Goal: Task Accomplishment & Management: Use online tool/utility

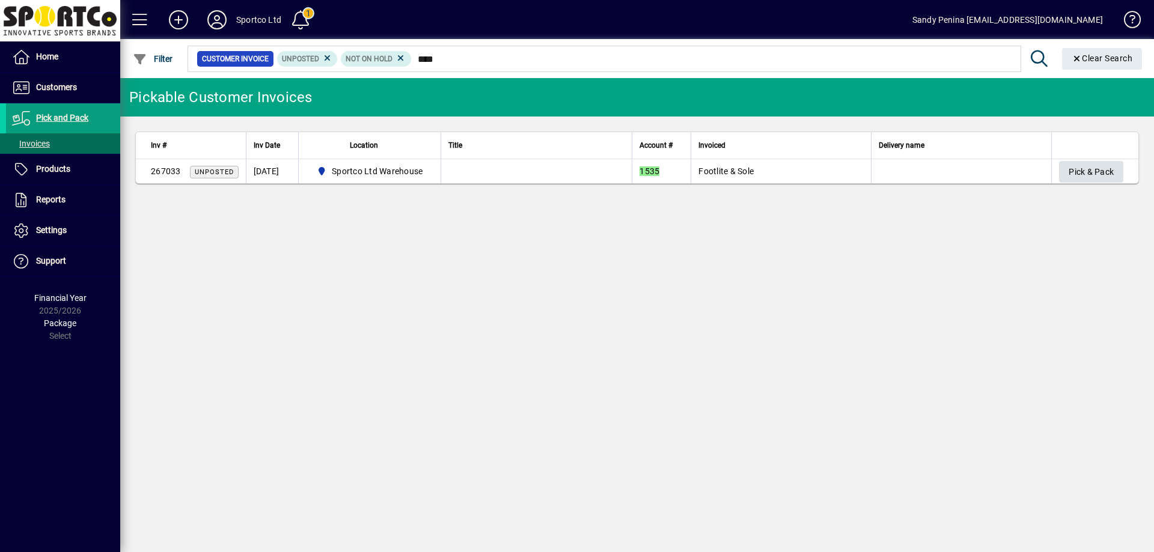
type input "****"
click at [1089, 168] on span "Pick & Pack" at bounding box center [1090, 172] width 45 height 20
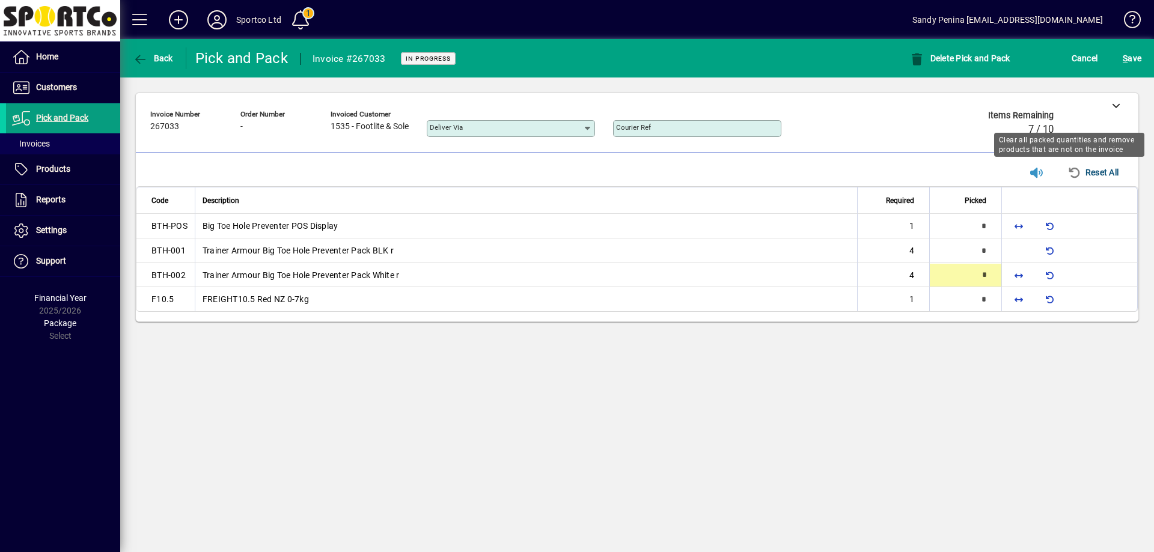
type input "*"
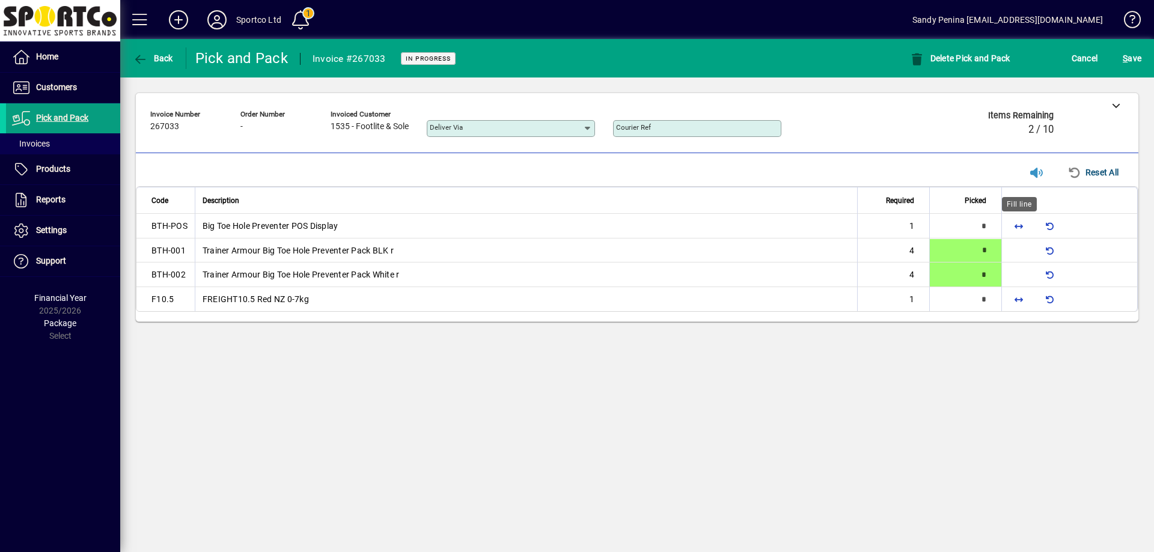
click at [1012, 231] on span "button" at bounding box center [1018, 226] width 29 height 29
type input "*"
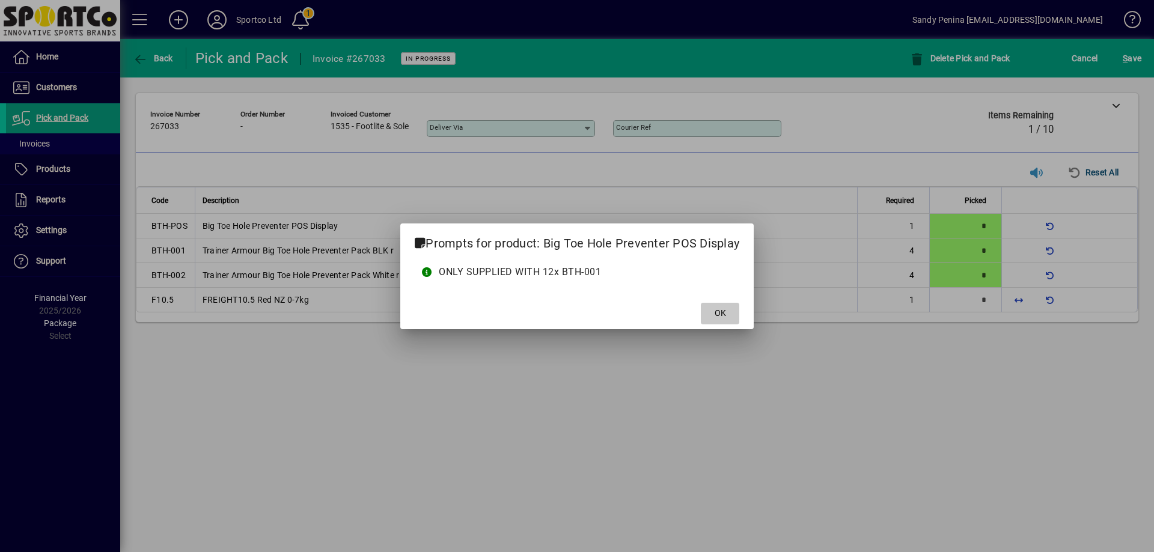
click at [727, 305] on span at bounding box center [720, 313] width 38 height 29
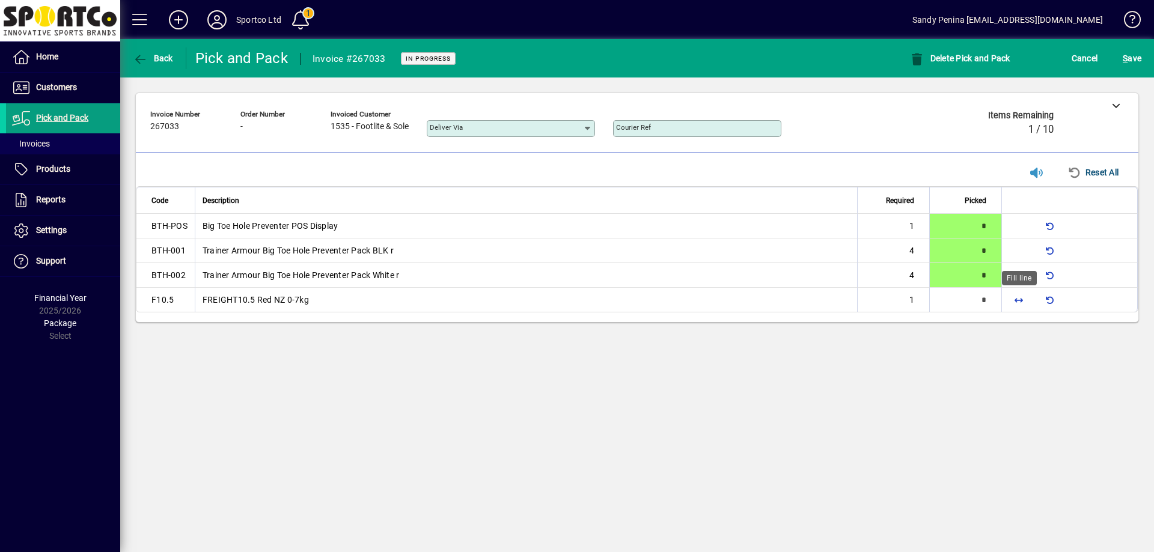
click at [1012, 301] on span "button" at bounding box center [1018, 299] width 29 height 29
type input "*"
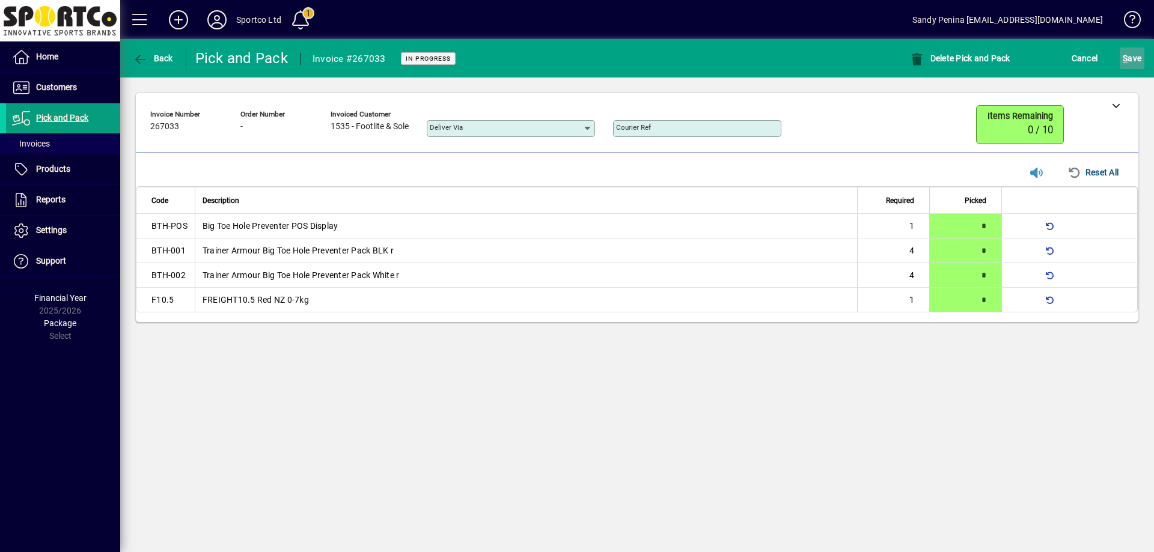
click at [1121, 50] on span "submit" at bounding box center [1131, 58] width 25 height 29
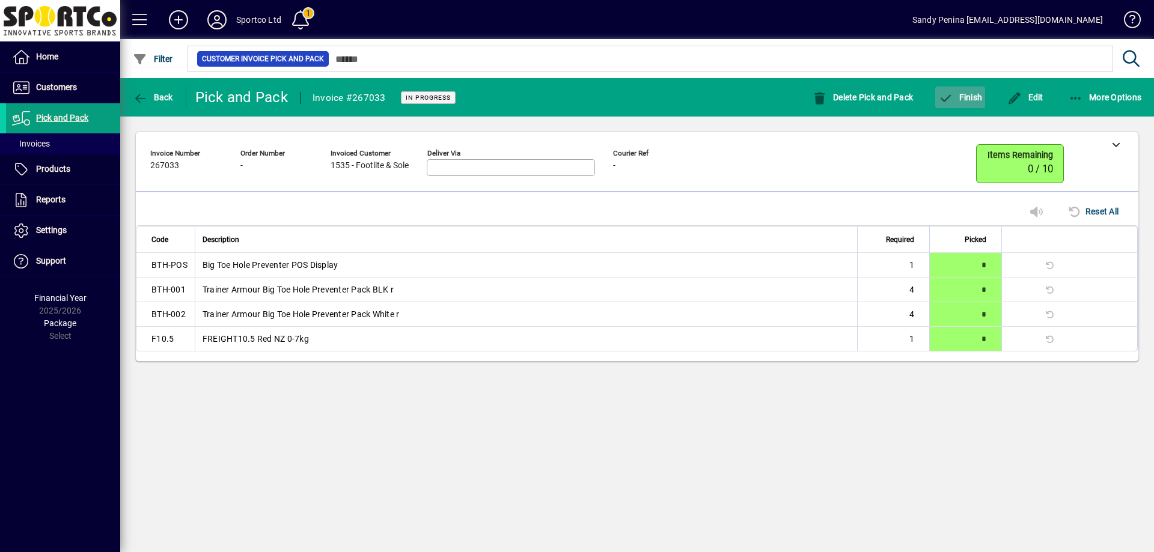
click at [946, 93] on icon "button" at bounding box center [945, 99] width 15 height 12
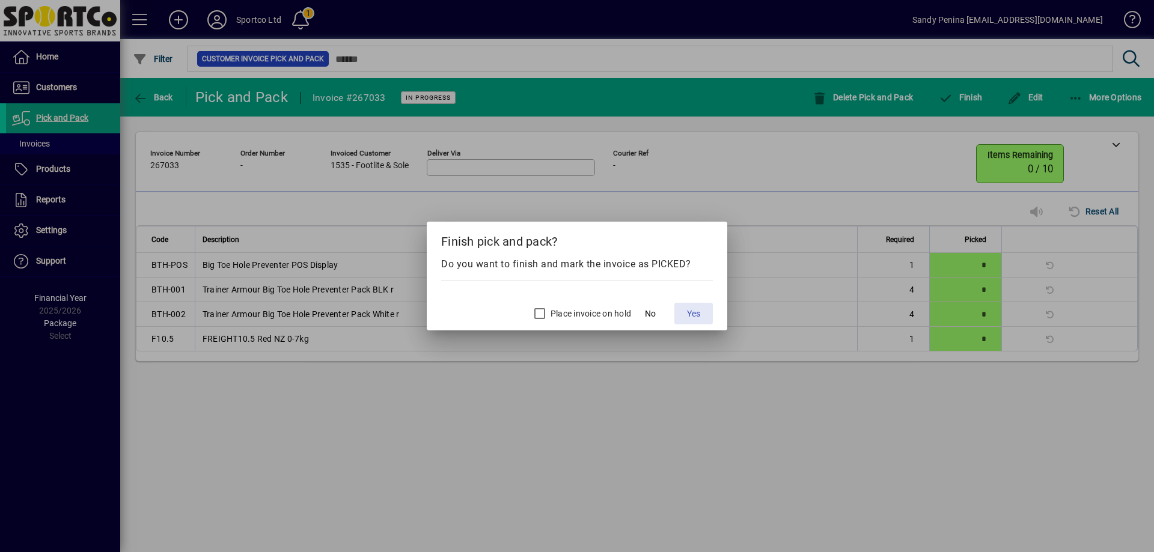
click at [691, 312] on span "Yes" at bounding box center [693, 314] width 13 height 13
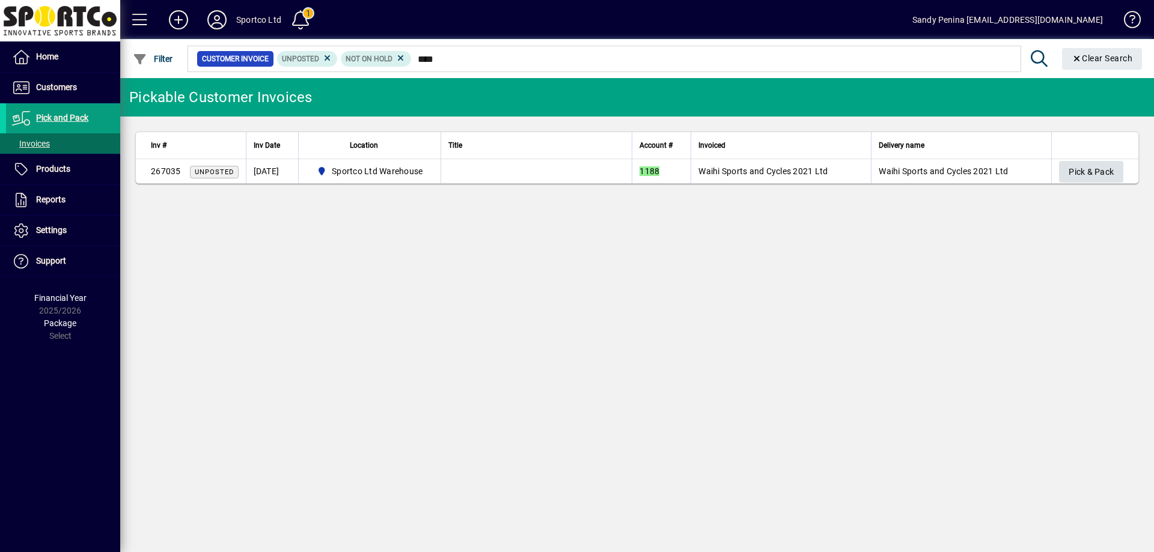
type input "****"
click at [1070, 166] on span "Pick & Pack" at bounding box center [1090, 172] width 45 height 20
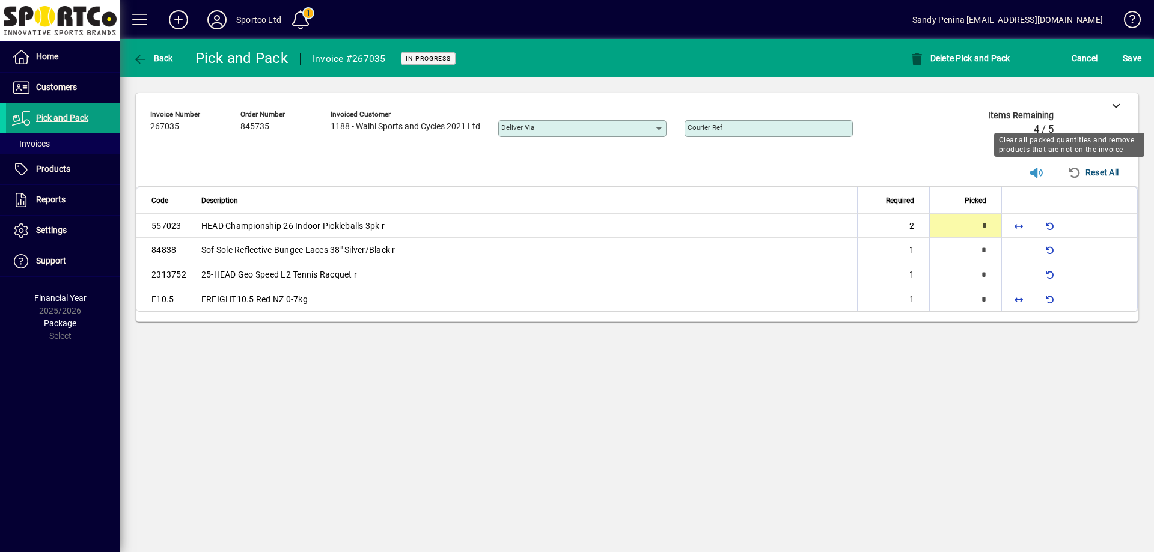
type input "*"
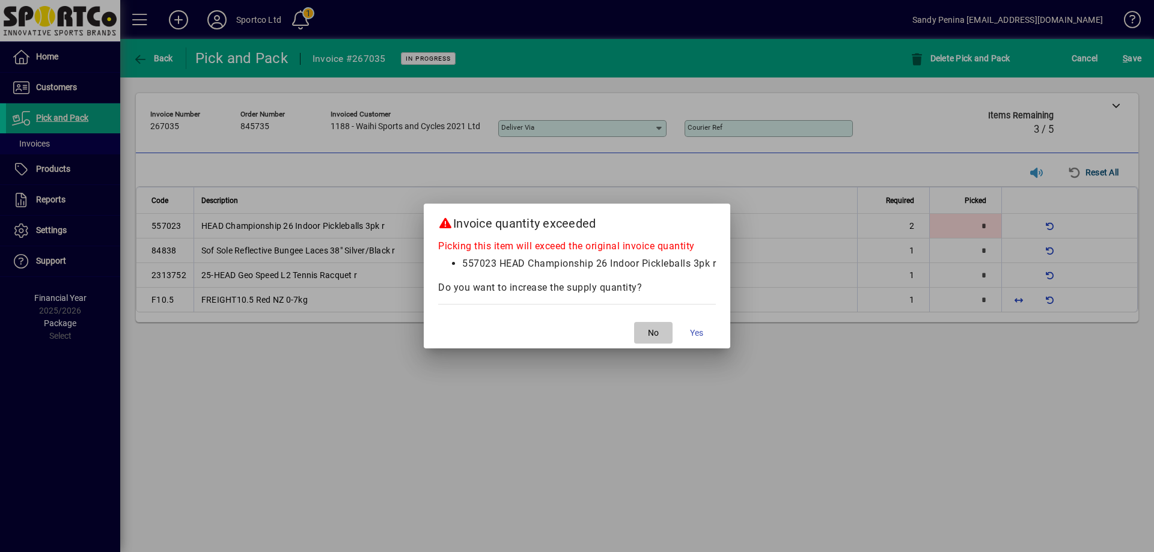
click at [650, 332] on span "No" at bounding box center [653, 333] width 11 height 13
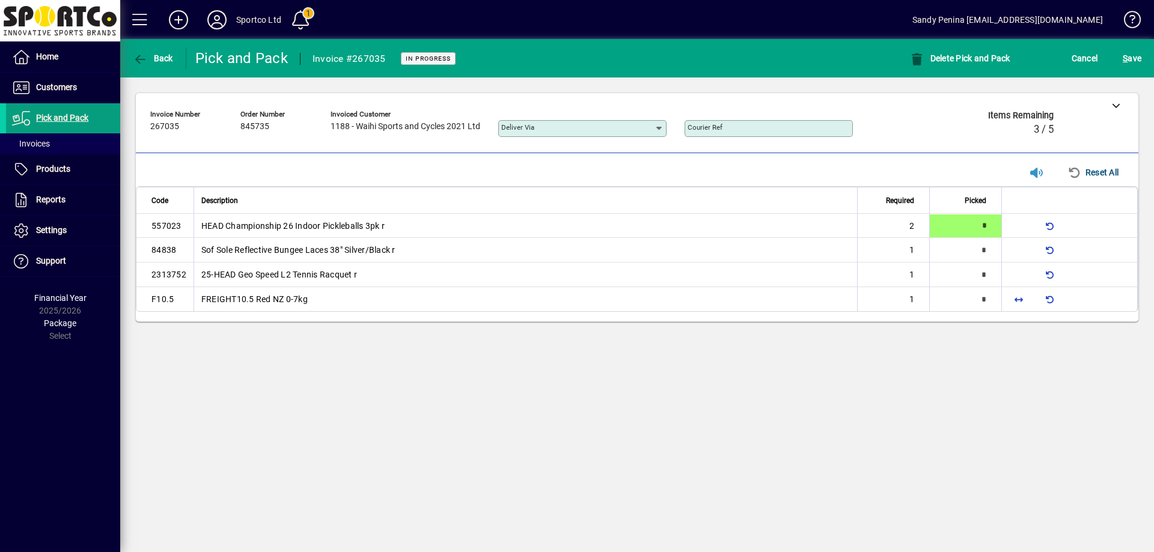
type input "*"
click at [1022, 300] on span "button" at bounding box center [1018, 299] width 29 height 29
type input "*"
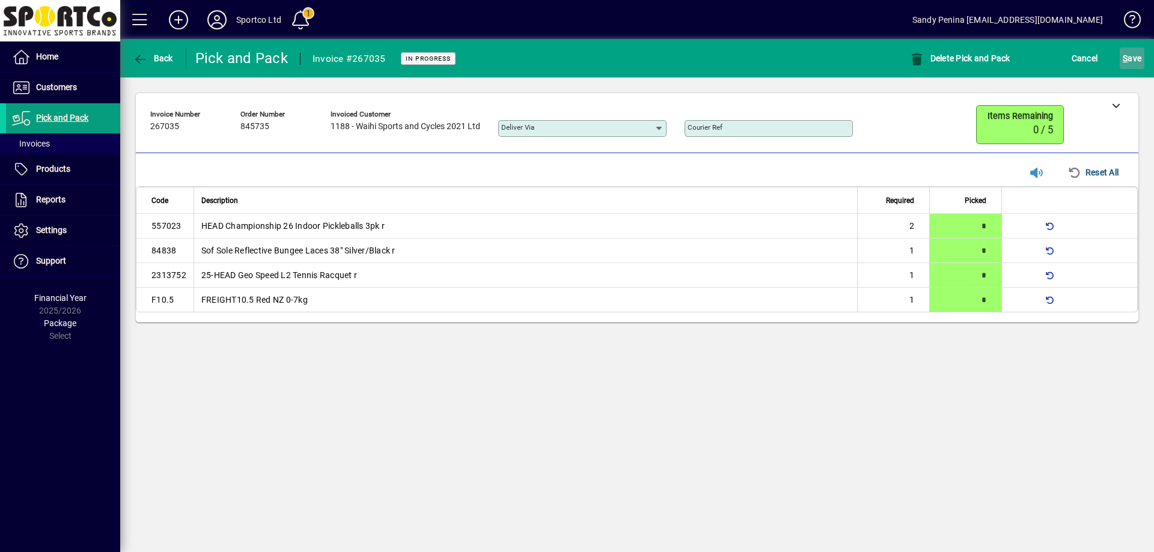
click at [1142, 55] on span "submit" at bounding box center [1131, 58] width 25 height 29
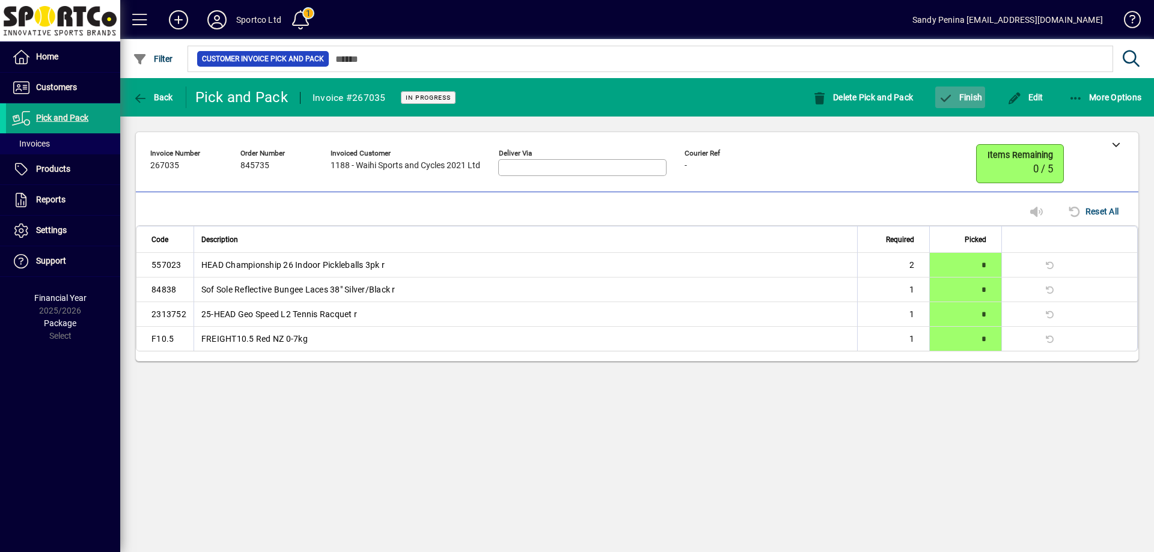
click at [969, 97] on span "Finish" at bounding box center [960, 98] width 44 height 10
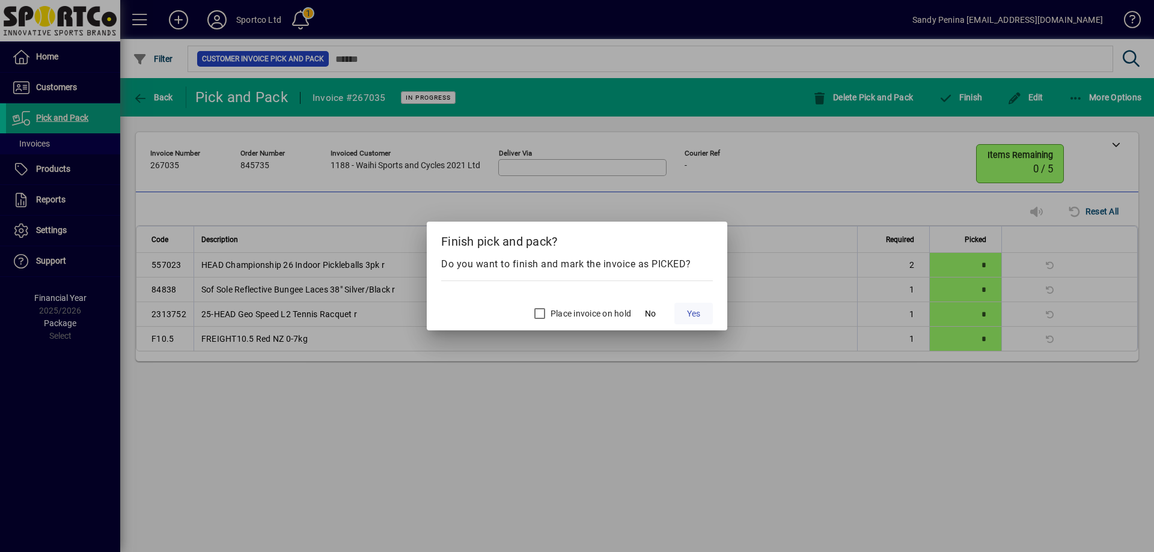
click at [689, 314] on span "Yes" at bounding box center [693, 314] width 13 height 13
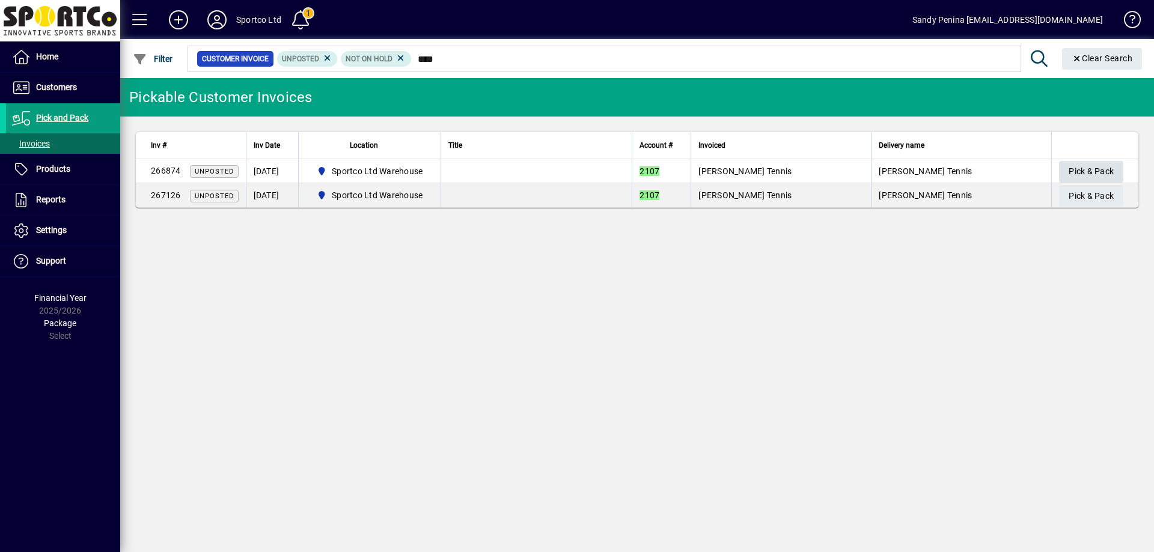
type input "****"
click at [1092, 168] on span "Pick & Pack" at bounding box center [1090, 172] width 45 height 20
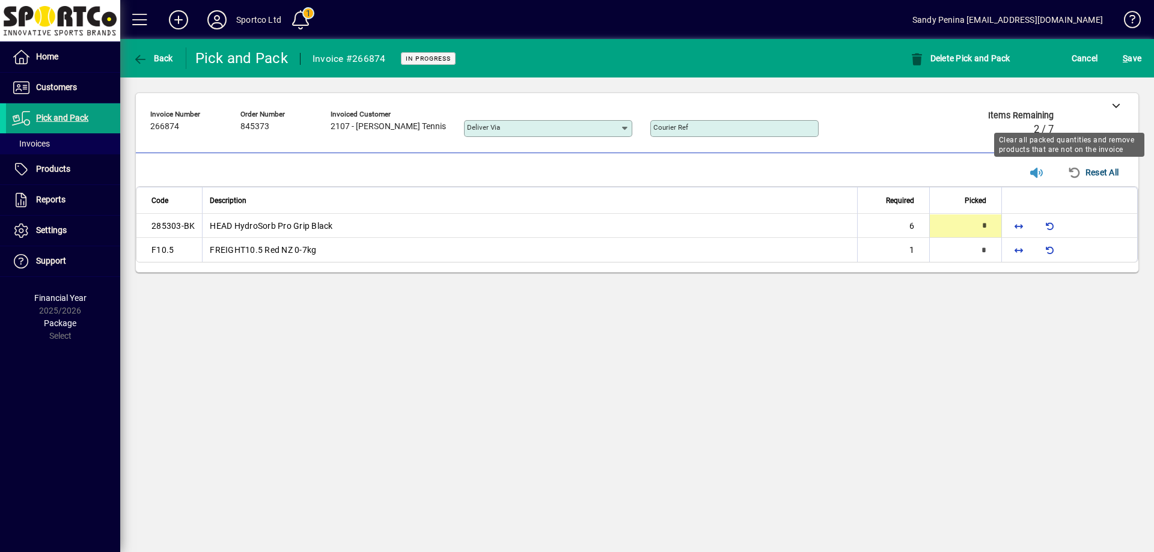
type input "*"
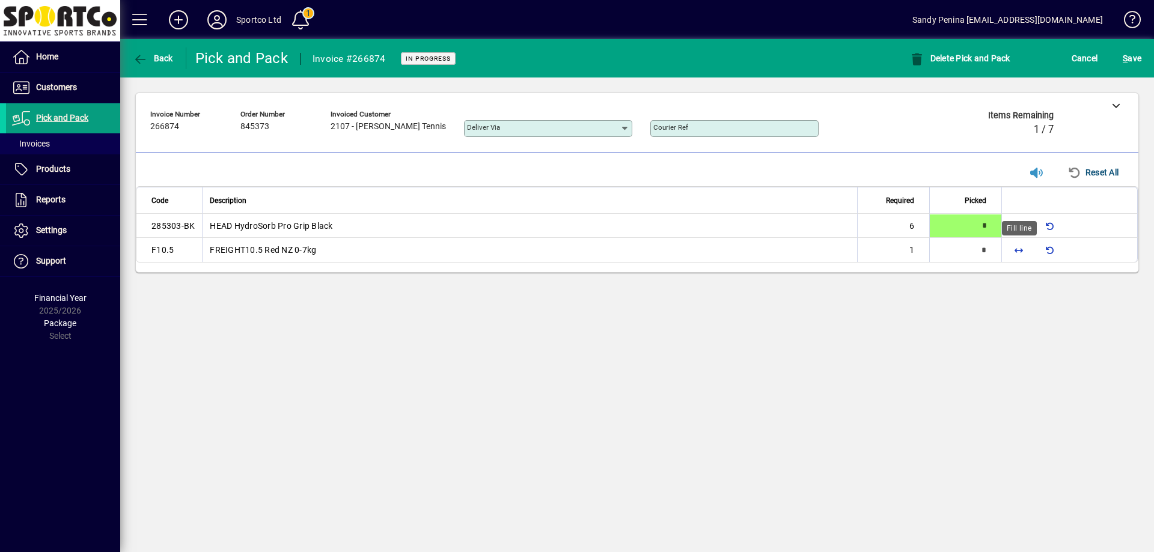
click at [1023, 252] on span "button" at bounding box center [1018, 250] width 29 height 29
type input "*"
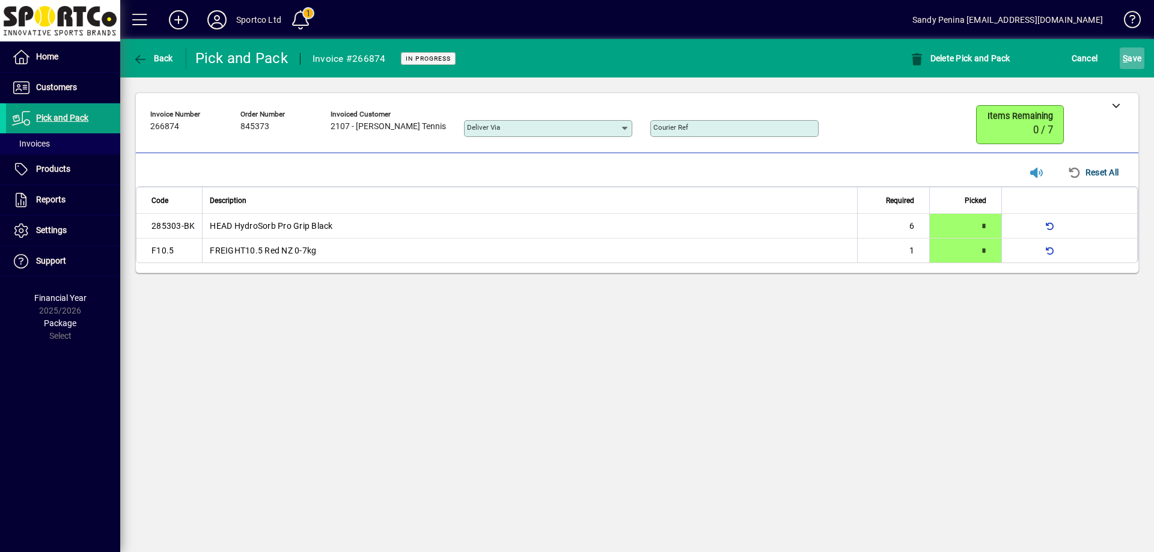
click at [1134, 53] on span "S ave" at bounding box center [1131, 58] width 19 height 19
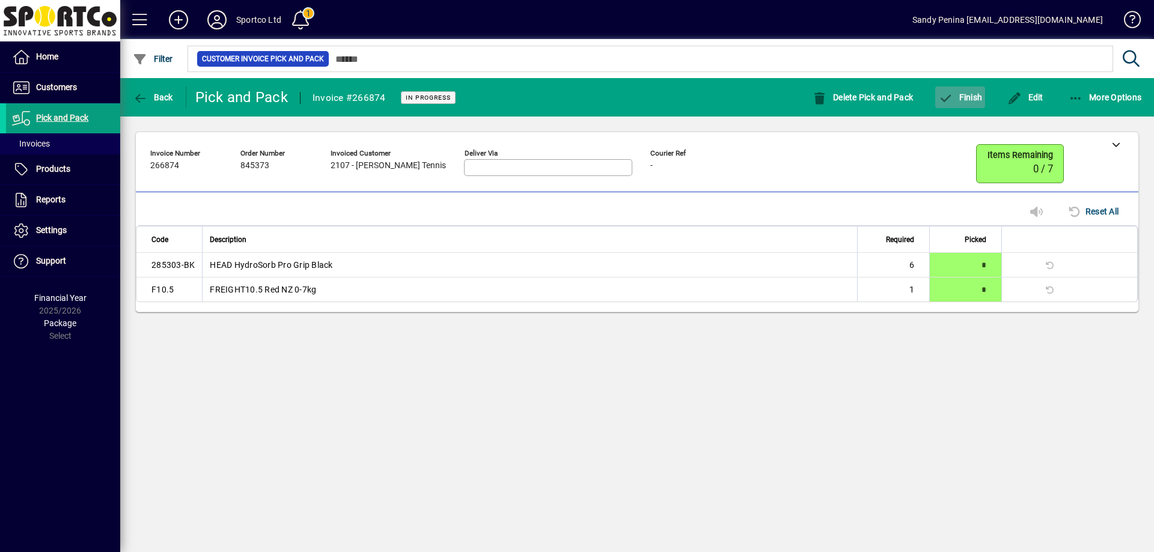
click at [958, 84] on span "button" at bounding box center [960, 97] width 50 height 29
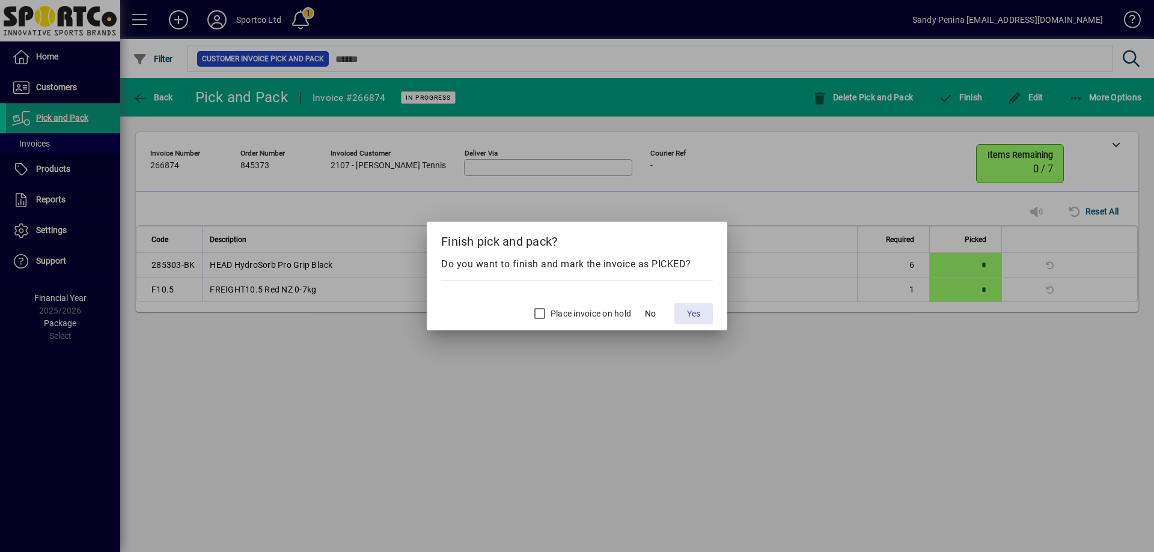
click at [696, 316] on span "Yes" at bounding box center [693, 314] width 13 height 13
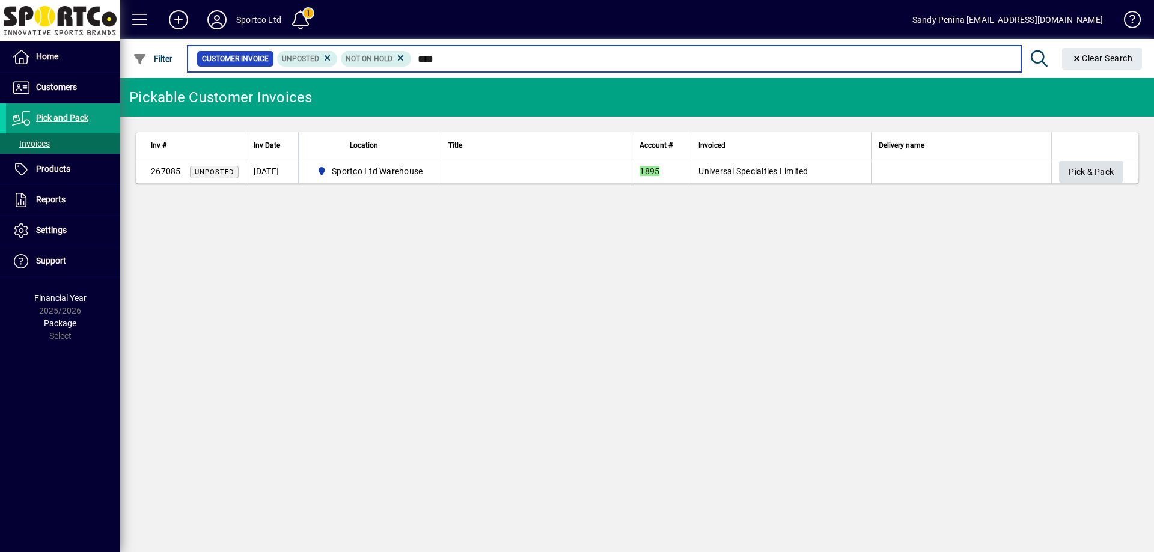
type input "****"
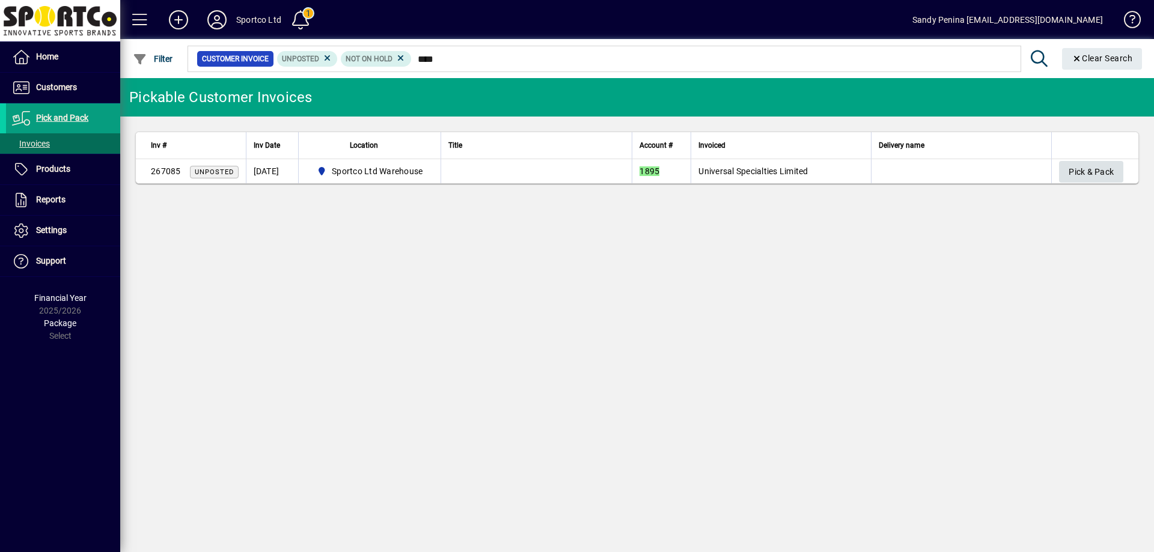
click at [1097, 172] on span "Pick & Pack" at bounding box center [1090, 172] width 45 height 20
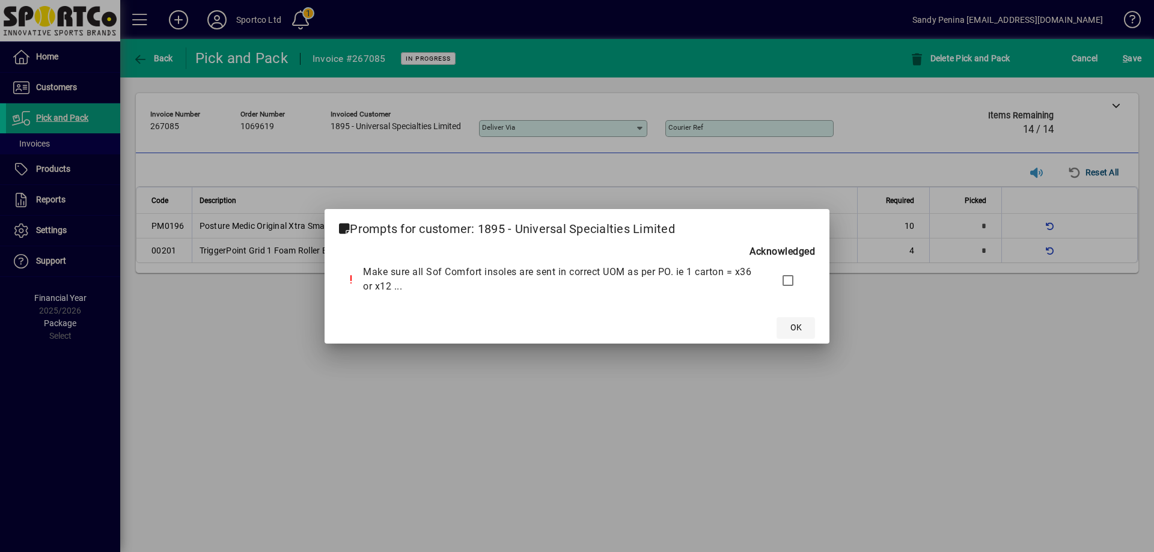
click at [796, 326] on span "OK" at bounding box center [795, 327] width 11 height 13
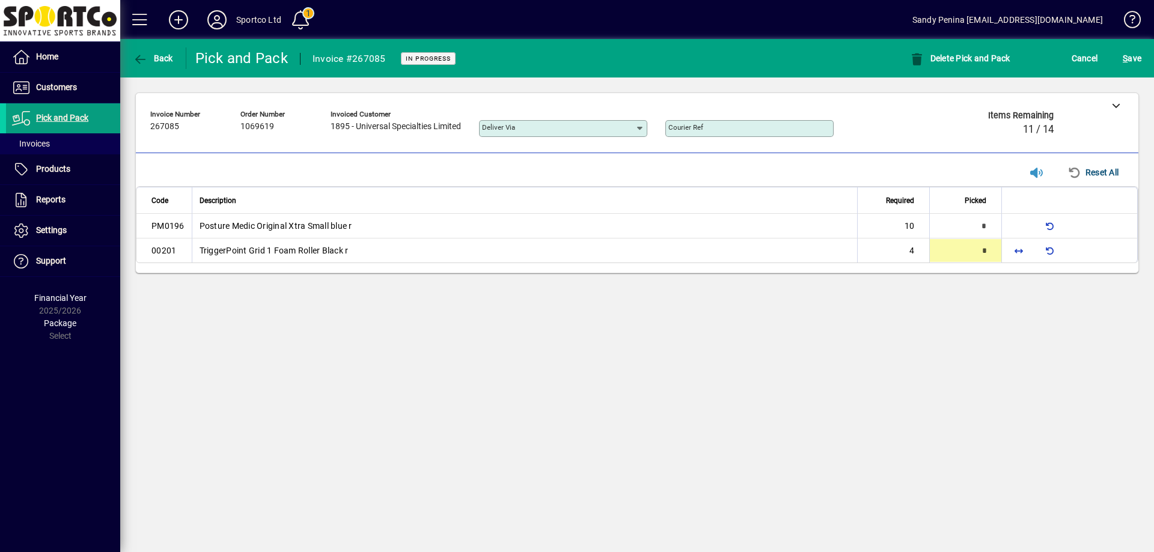
type input "*"
type input "**"
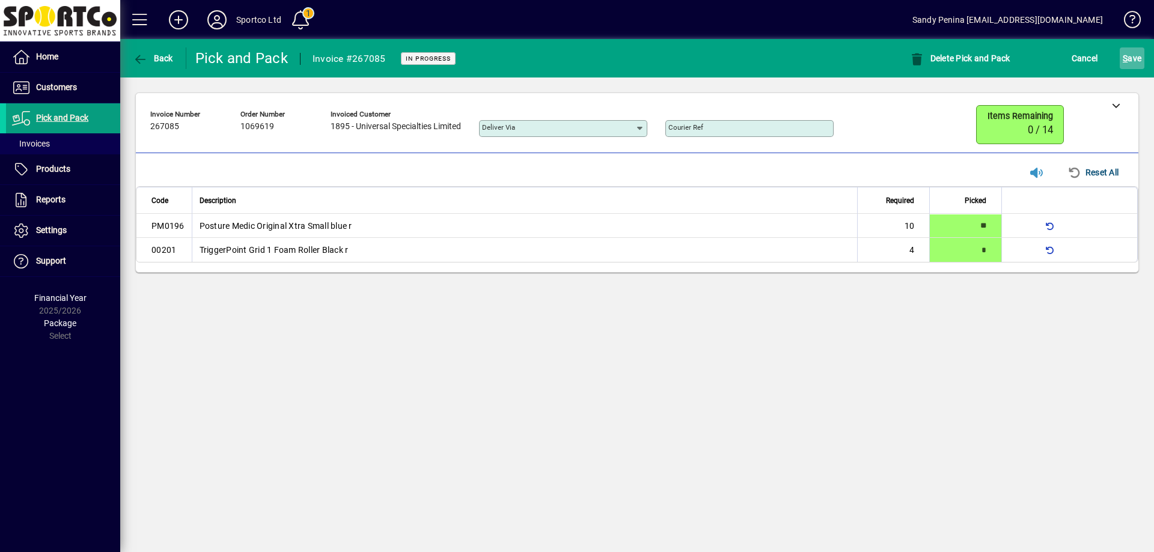
click at [1139, 59] on span "S ave" at bounding box center [1131, 58] width 19 height 19
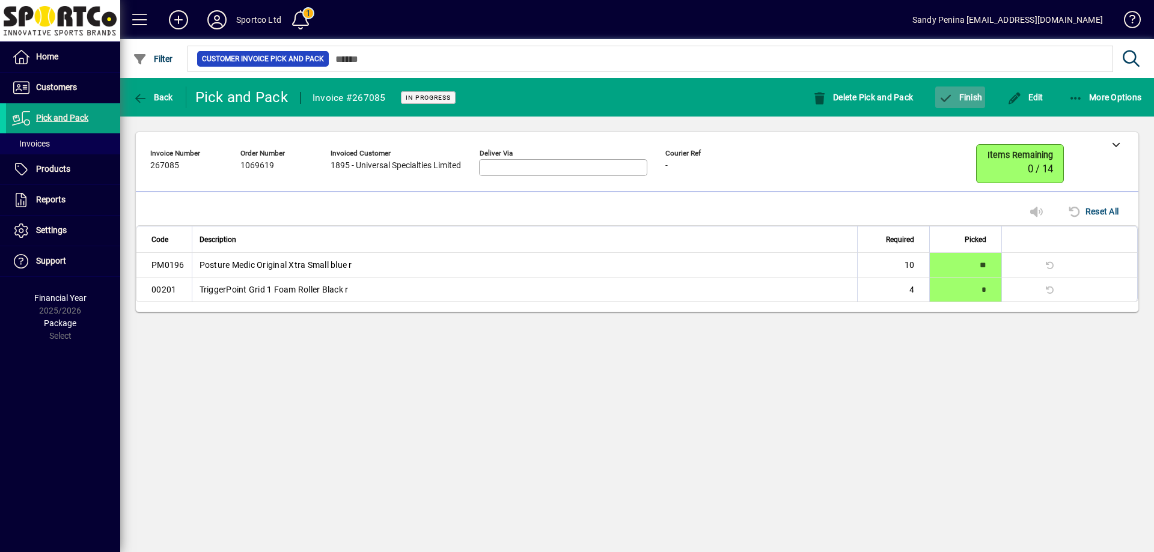
click at [942, 93] on icon "button" at bounding box center [945, 99] width 15 height 12
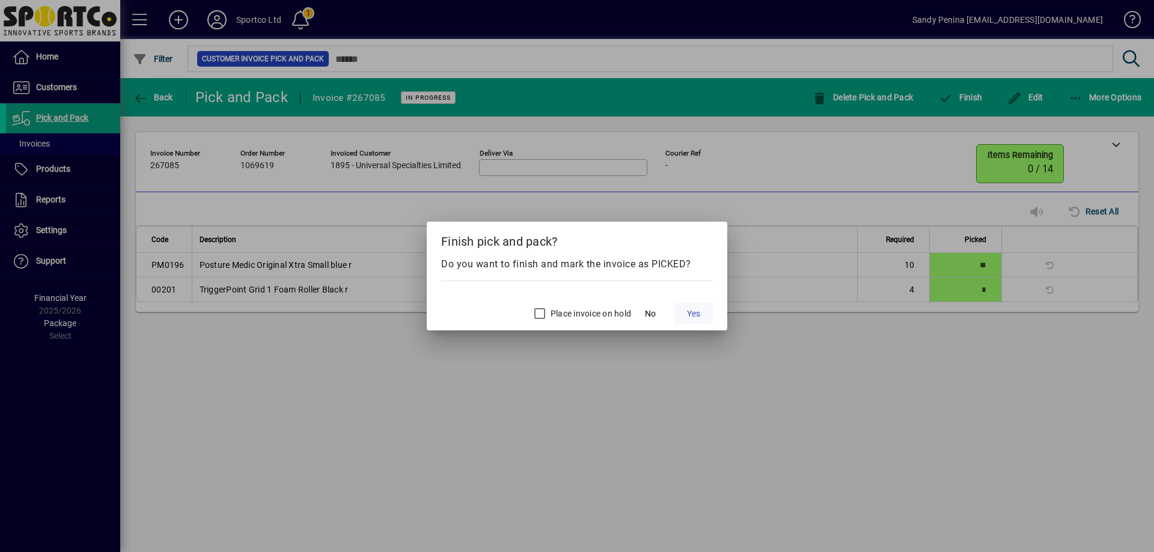
click at [701, 311] on span at bounding box center [693, 313] width 38 height 29
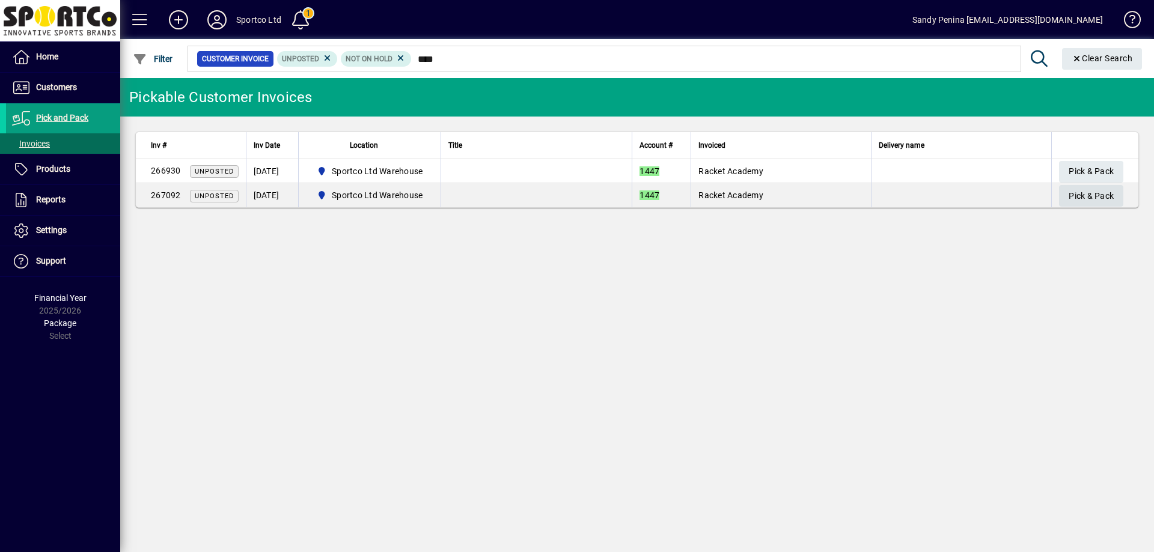
type input "****"
click at [1082, 195] on span "Pick & Pack" at bounding box center [1090, 196] width 45 height 20
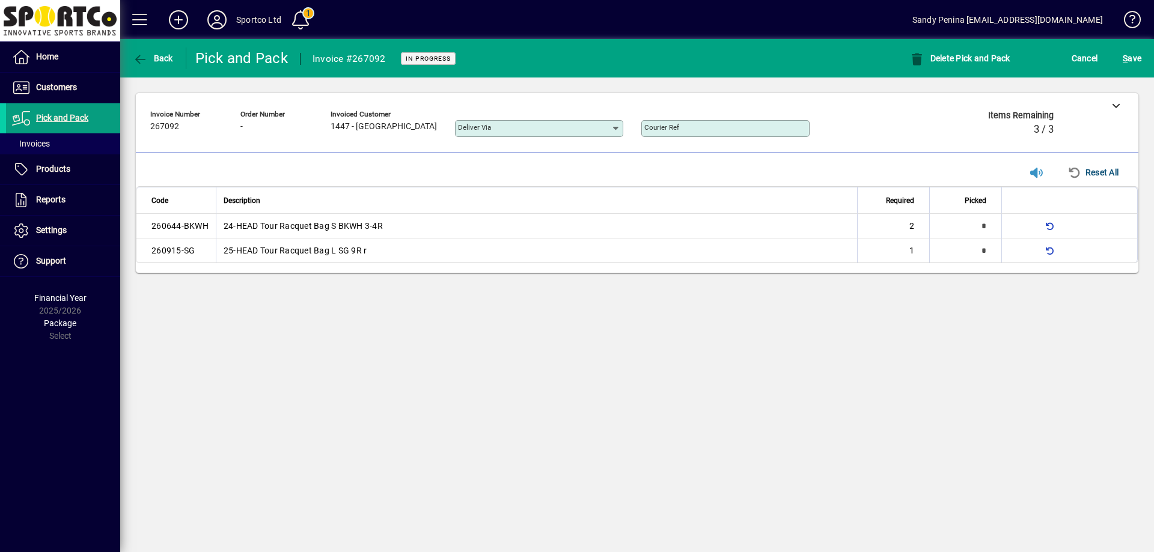
type input "*"
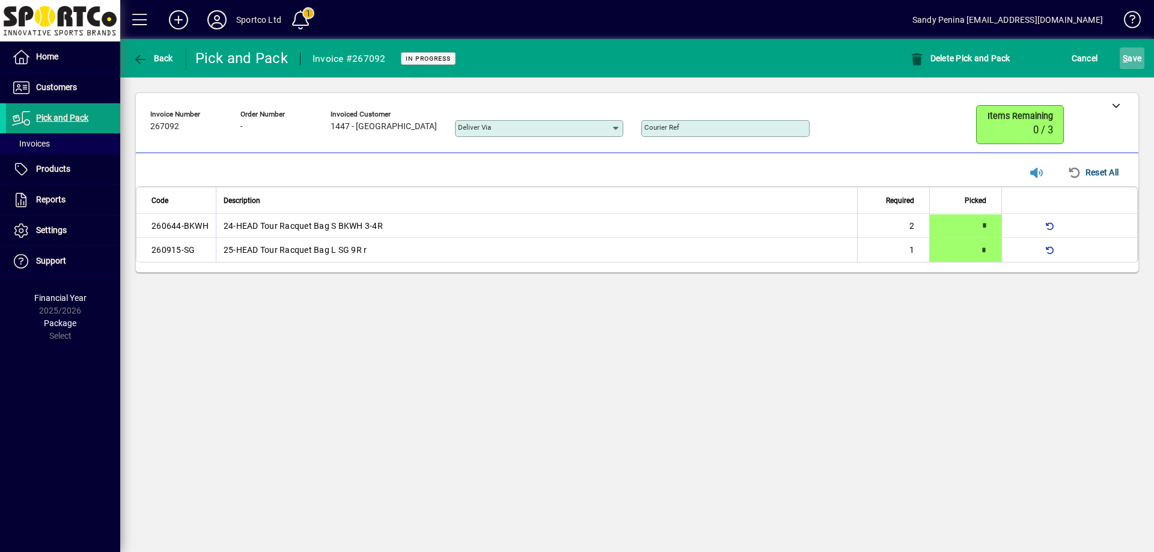
click at [1130, 62] on span "S ave" at bounding box center [1131, 58] width 19 height 19
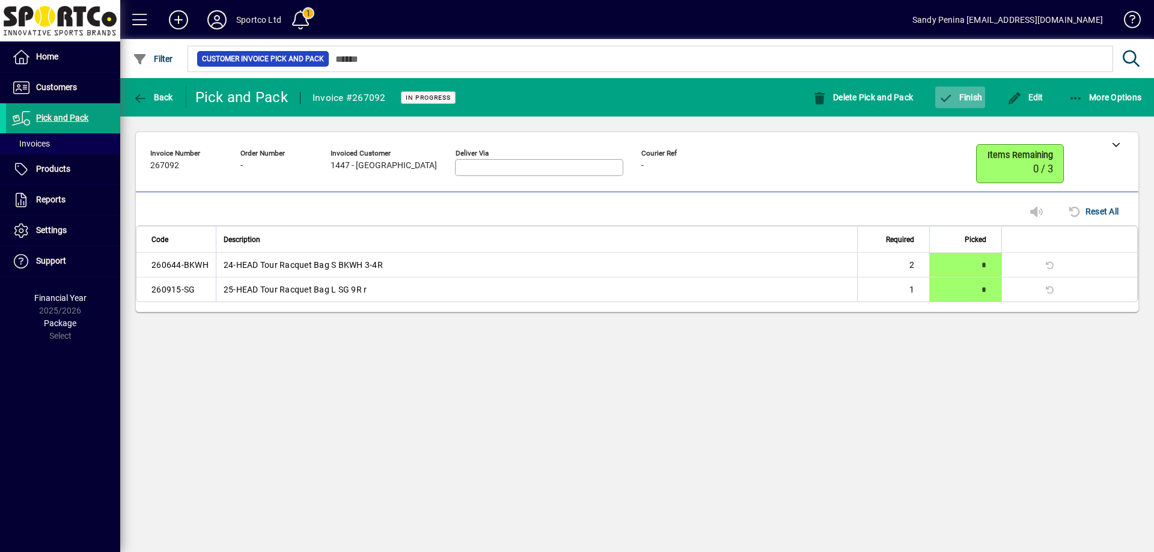
click at [958, 99] on span "Finish" at bounding box center [960, 98] width 44 height 10
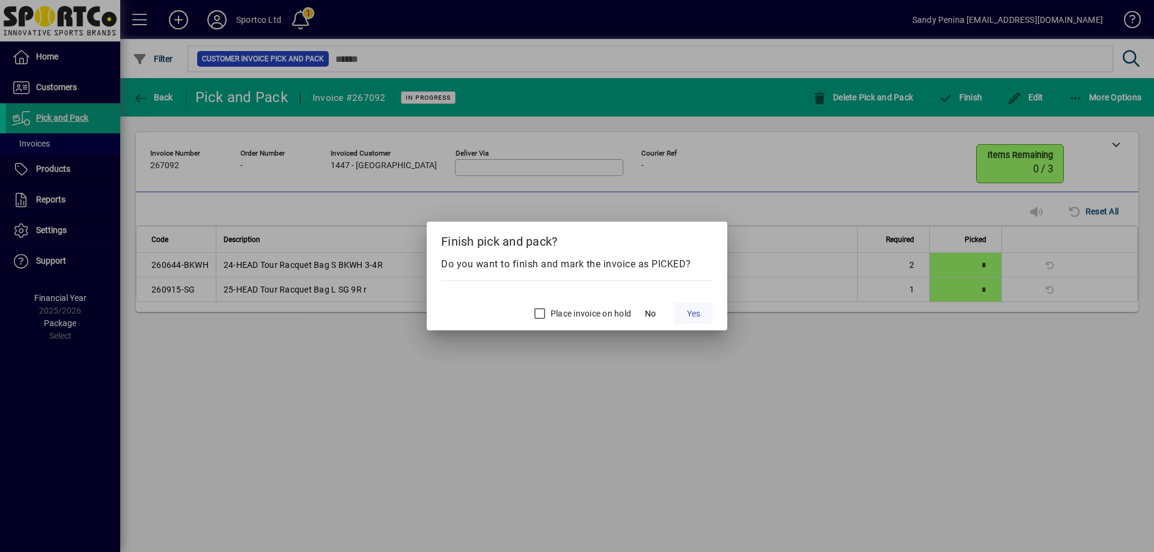
click at [698, 308] on span "Yes" at bounding box center [693, 314] width 13 height 13
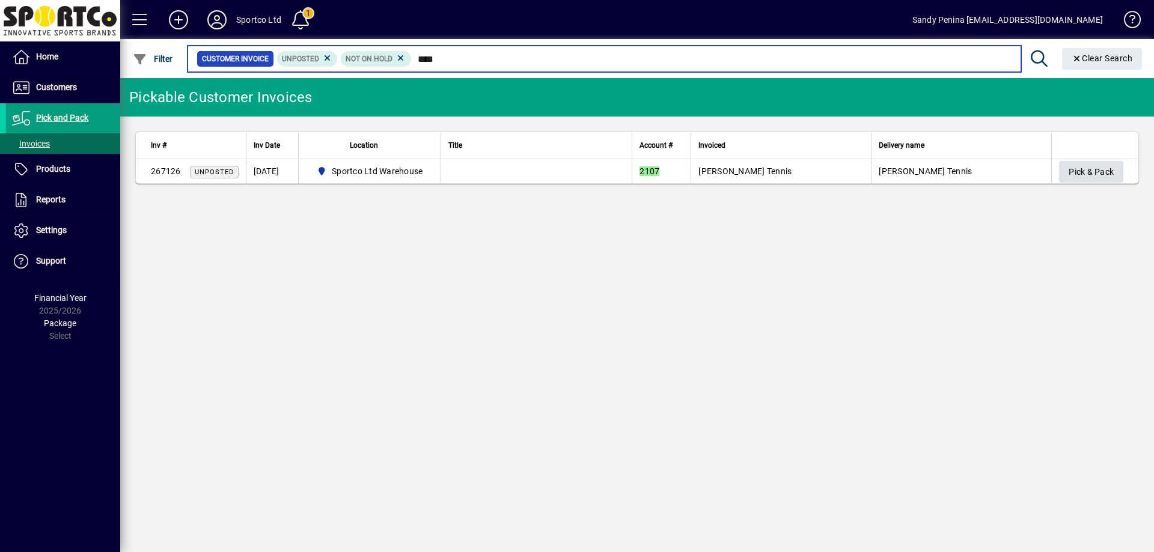
type input "****"
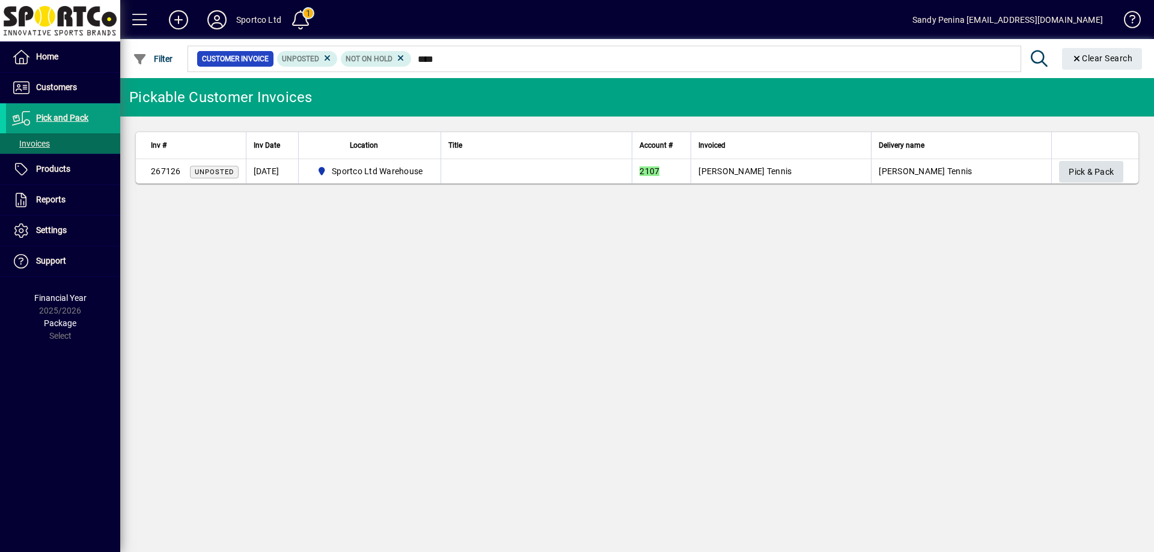
click at [1093, 173] on span "Pick & Pack" at bounding box center [1090, 172] width 45 height 20
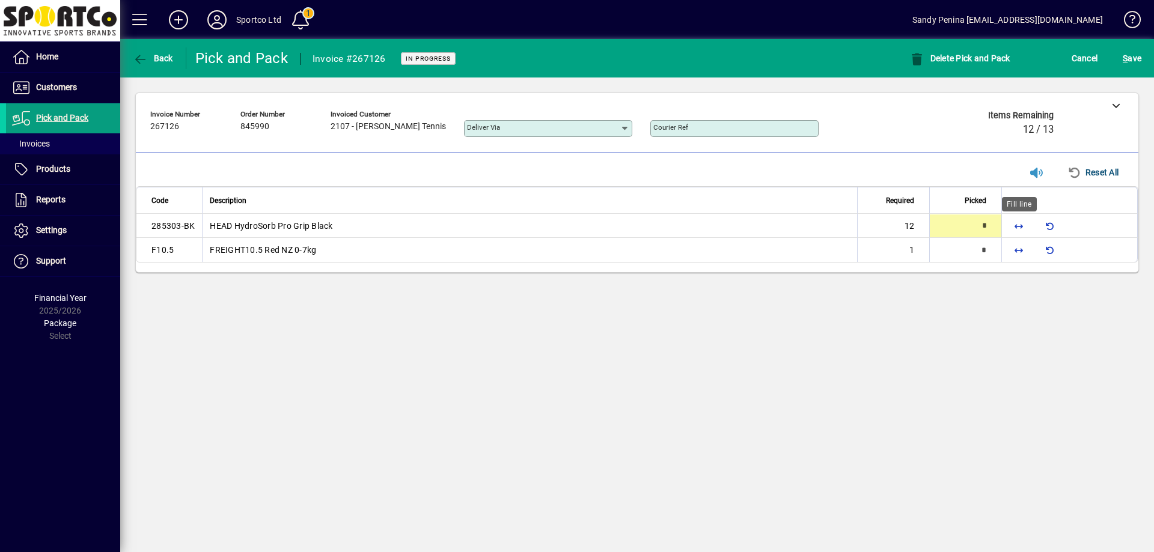
click at [1017, 224] on span "button" at bounding box center [1018, 226] width 29 height 29
type input "**"
click at [1017, 248] on span "button" at bounding box center [1018, 250] width 29 height 29
type input "*"
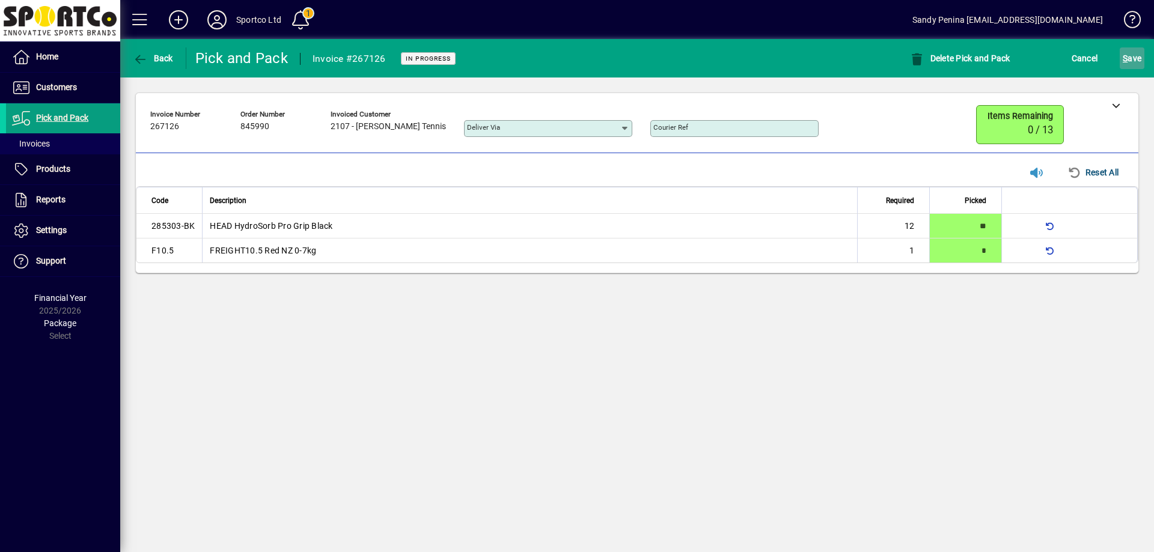
click at [1130, 65] on span "S ave" at bounding box center [1131, 58] width 19 height 19
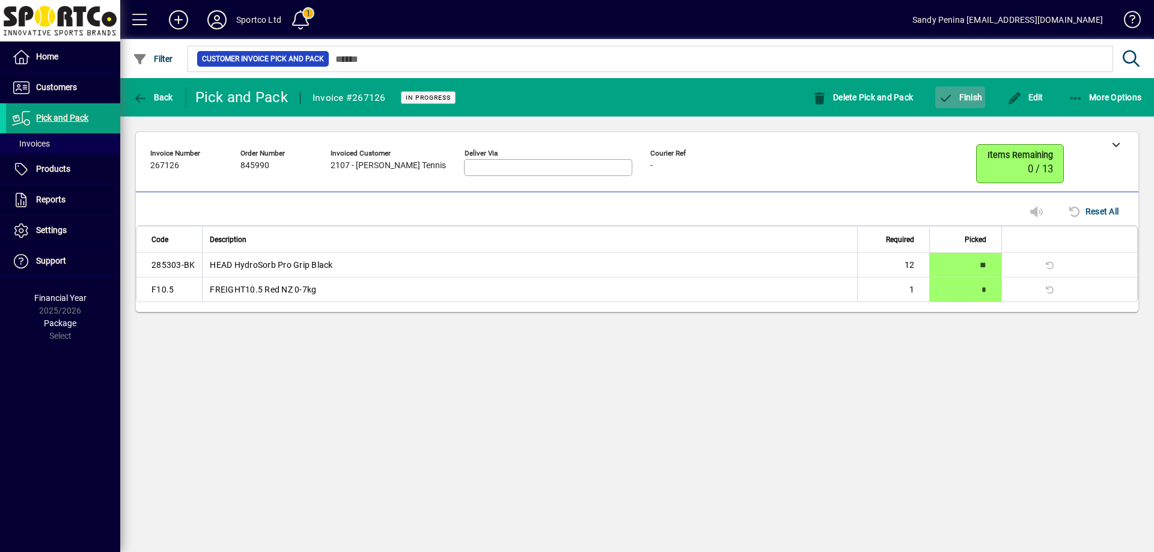
click at [949, 96] on icon "button" at bounding box center [945, 99] width 15 height 12
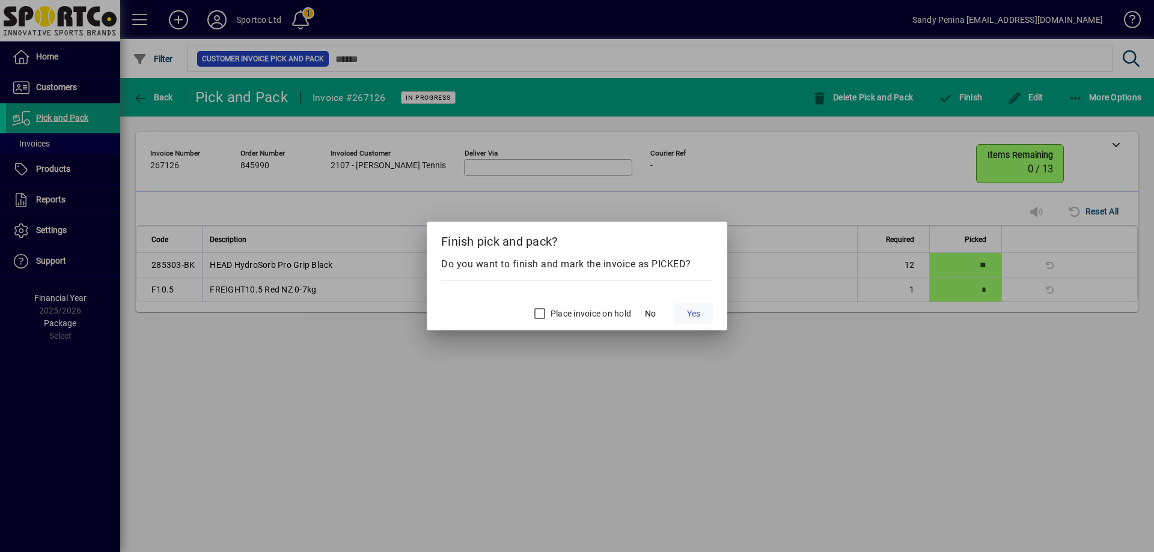
click at [693, 308] on span "Yes" at bounding box center [693, 314] width 13 height 13
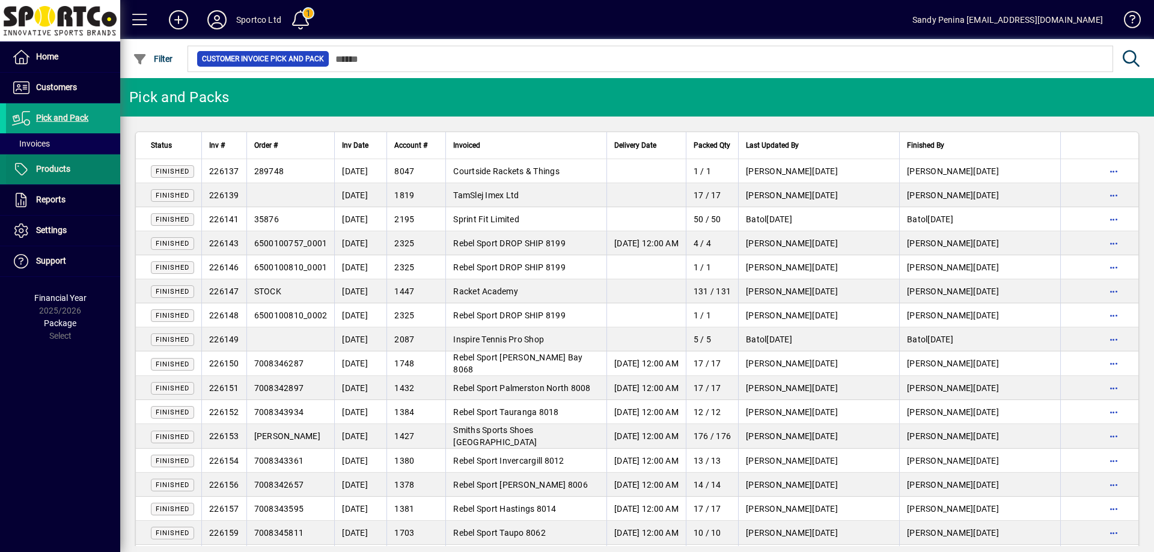
click at [48, 178] on span at bounding box center [63, 169] width 114 height 29
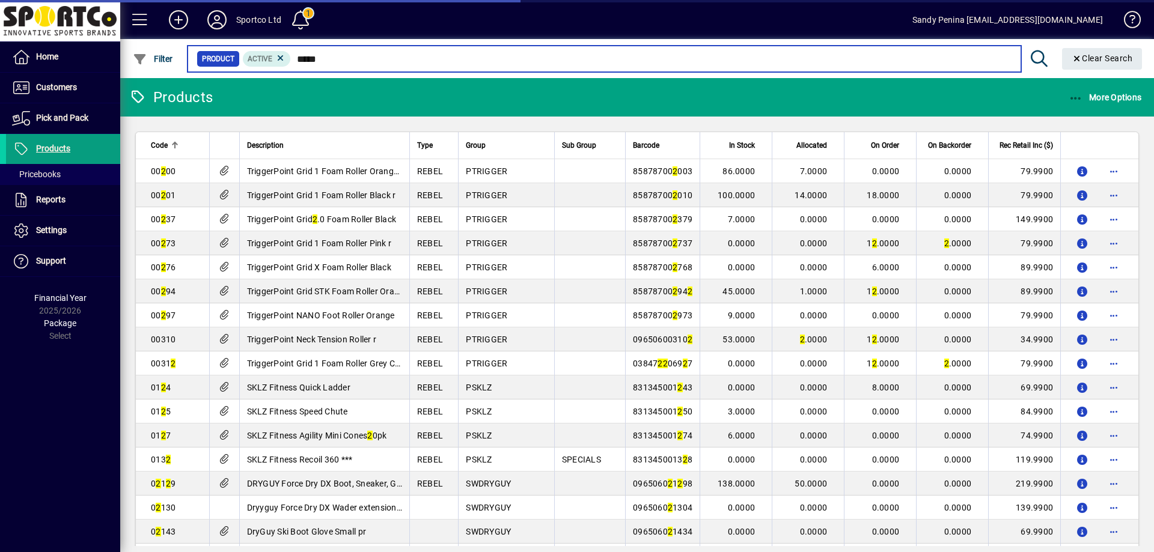
type input "******"
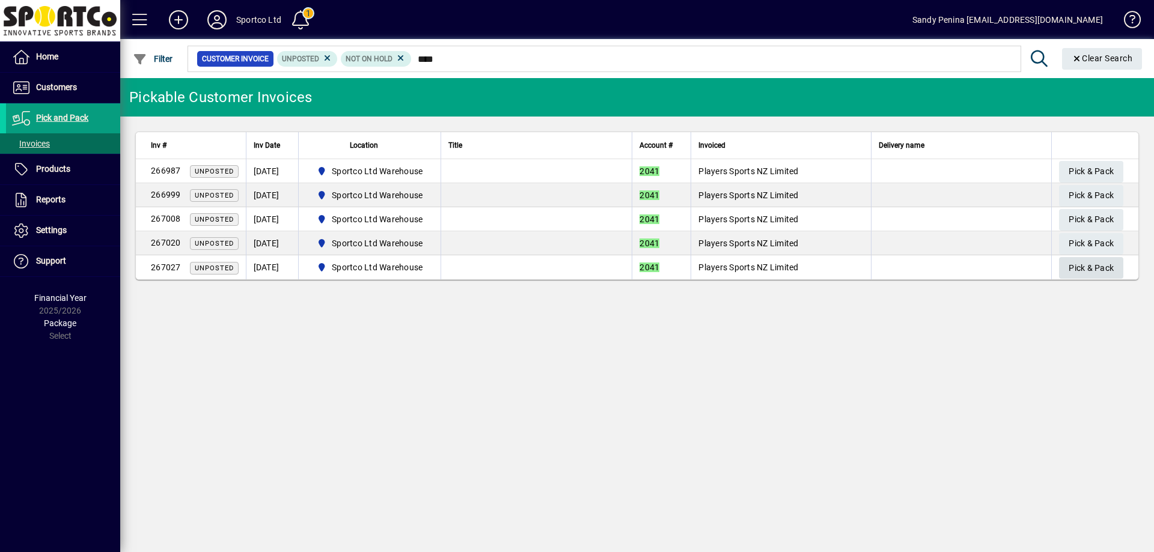
type input "****"
click at [1111, 269] on span "Pick & Pack" at bounding box center [1090, 268] width 45 height 20
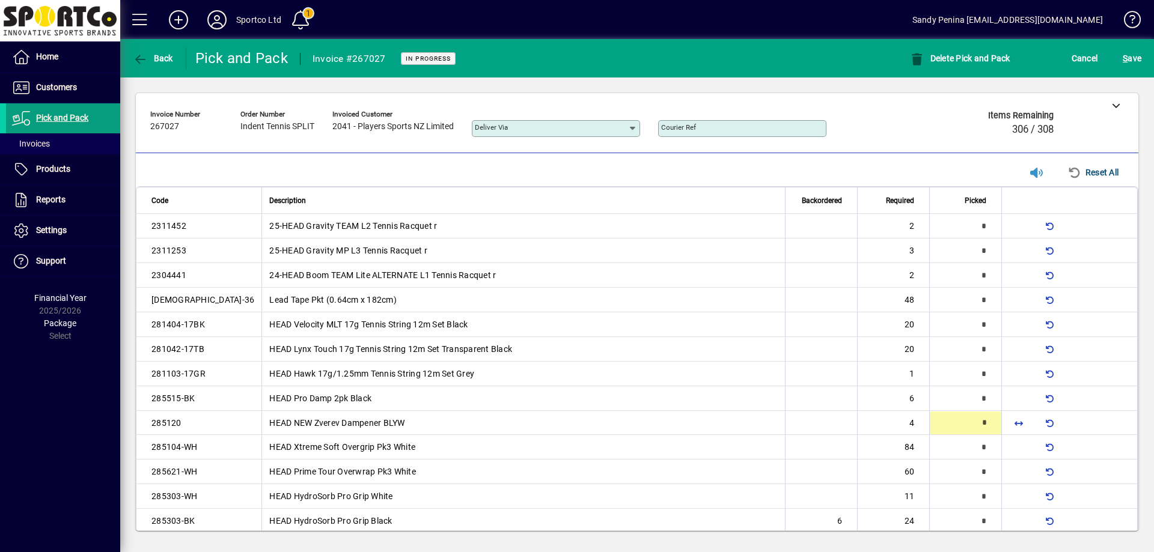
scroll to position [66, 0]
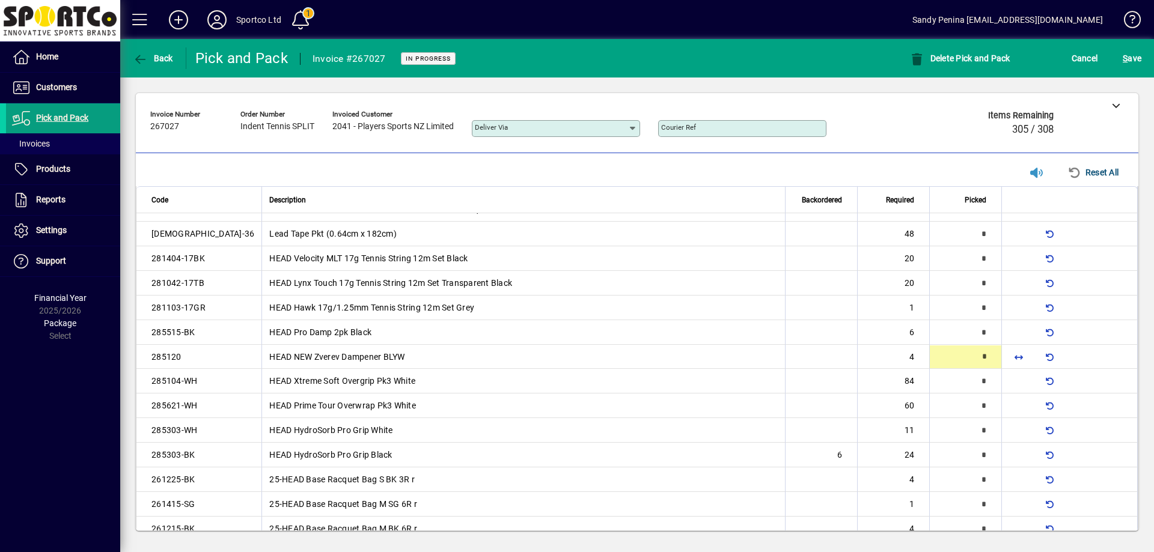
type input "*"
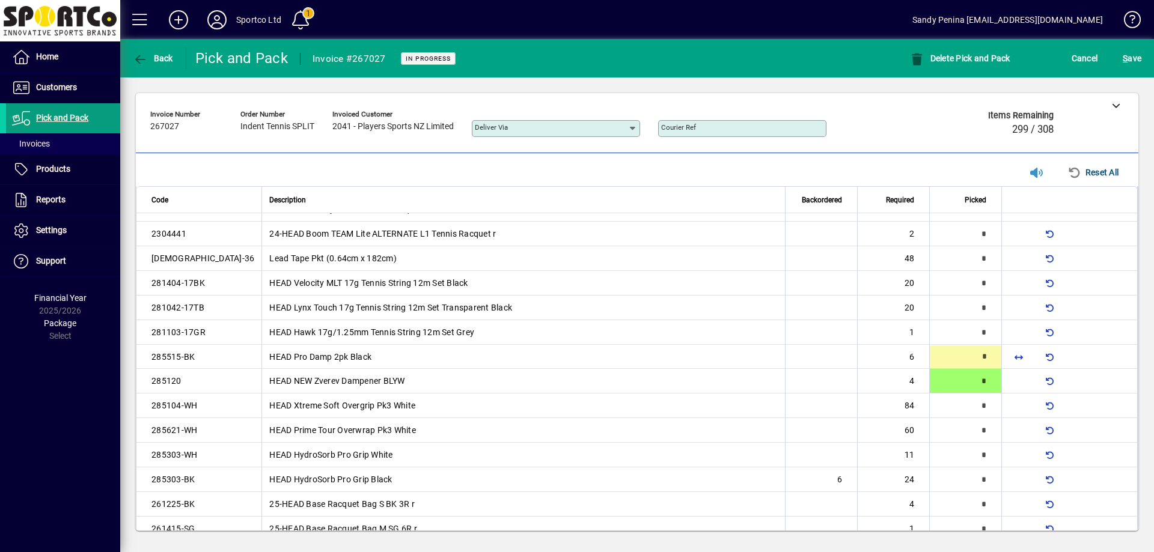
type input "*"
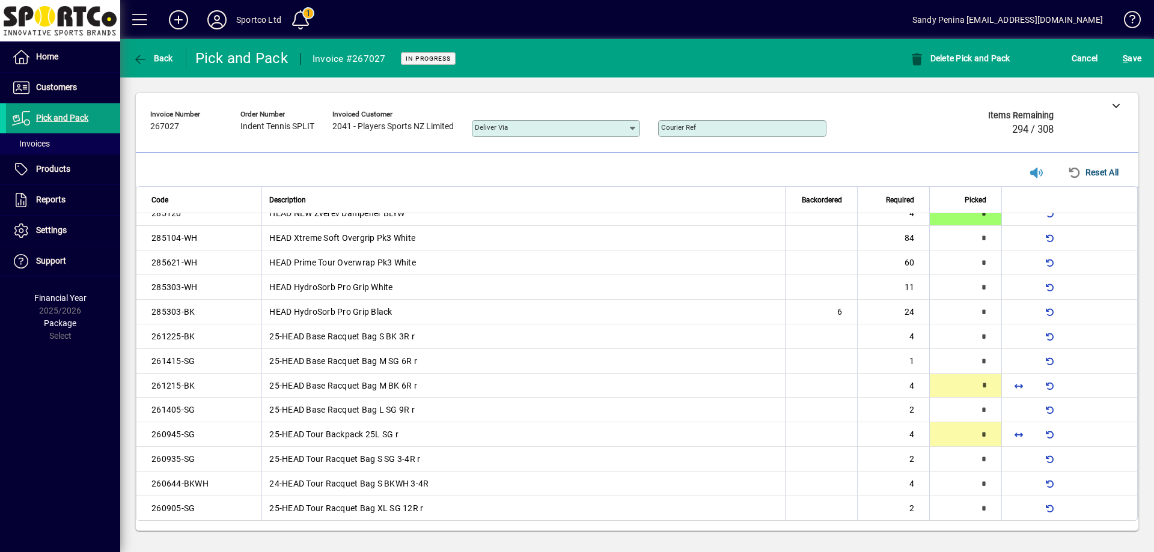
type input "*"
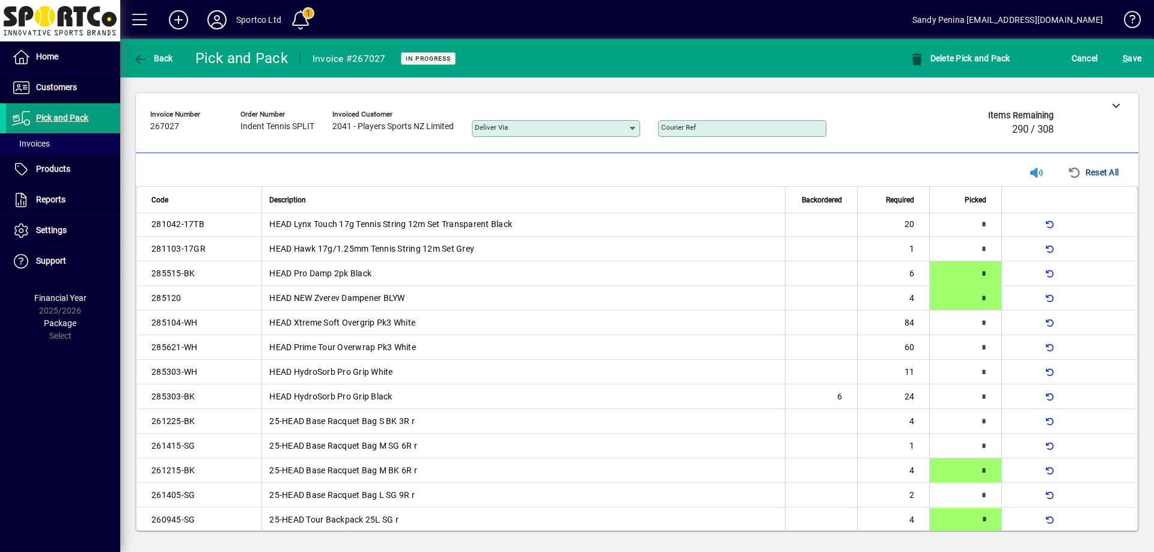
scroll to position [0, 0]
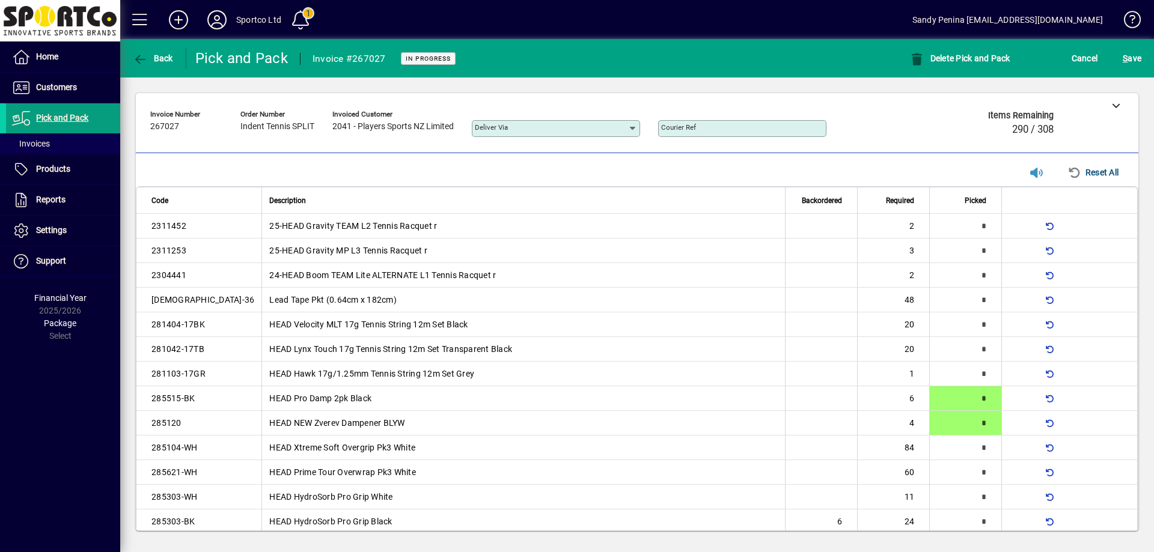
type input "*"
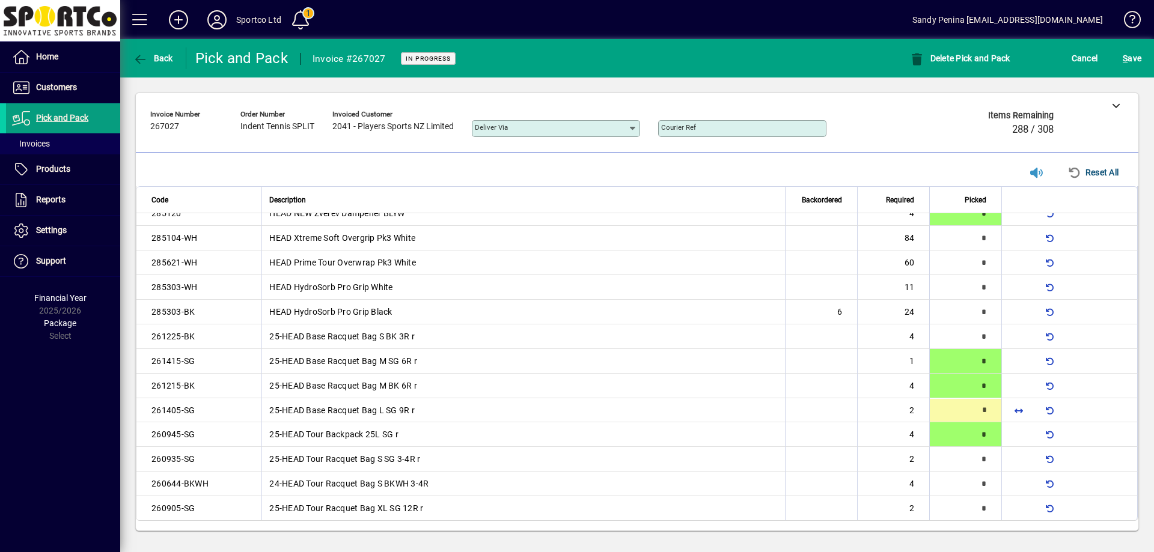
type input "*"
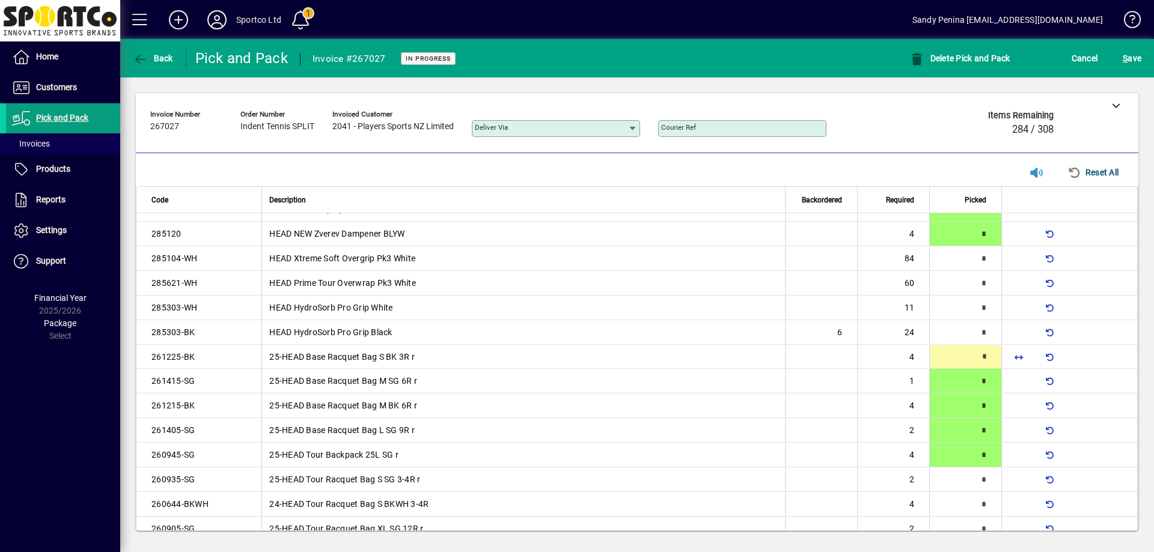
type input "*"
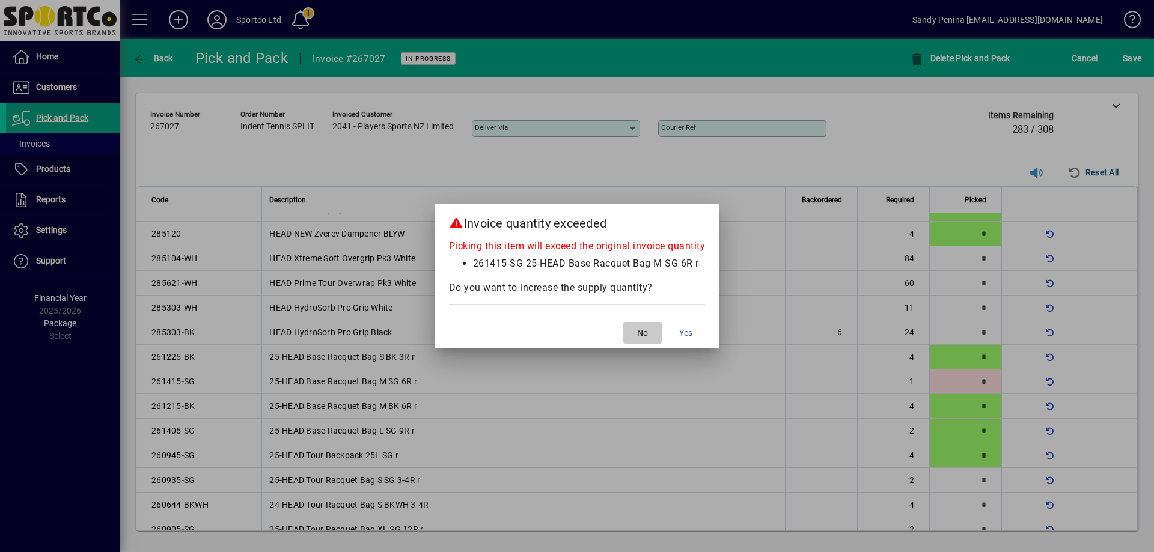
click at [634, 326] on span "button" at bounding box center [642, 332] width 38 height 29
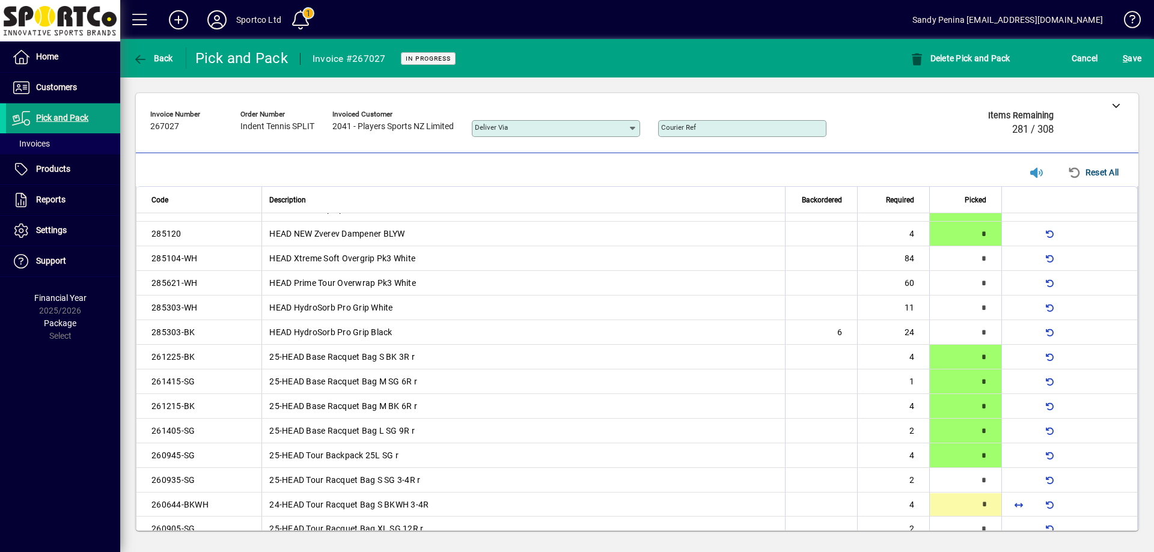
scroll to position [210, 0]
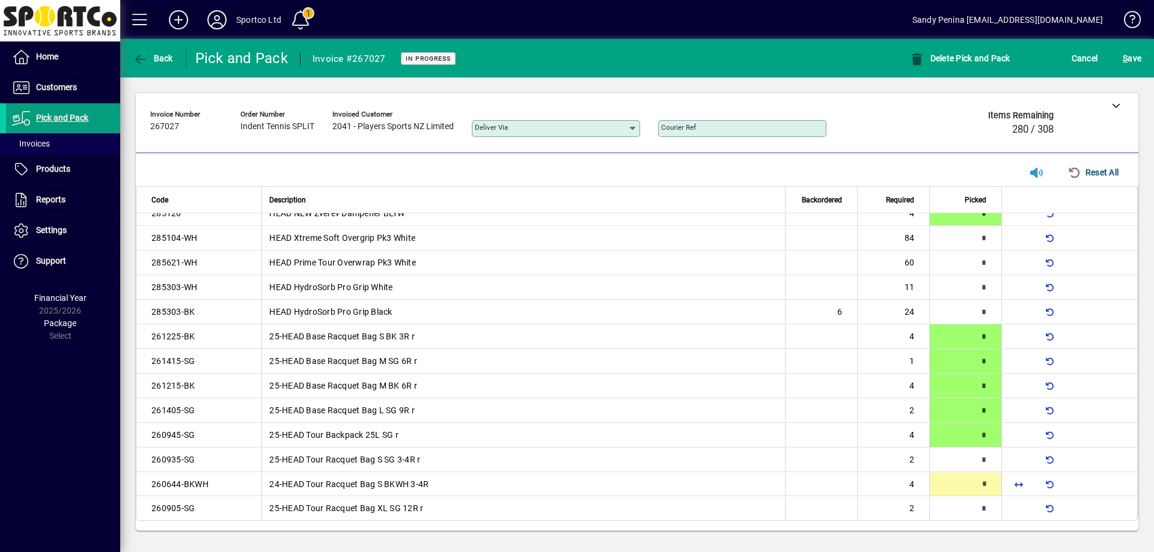
type input "*"
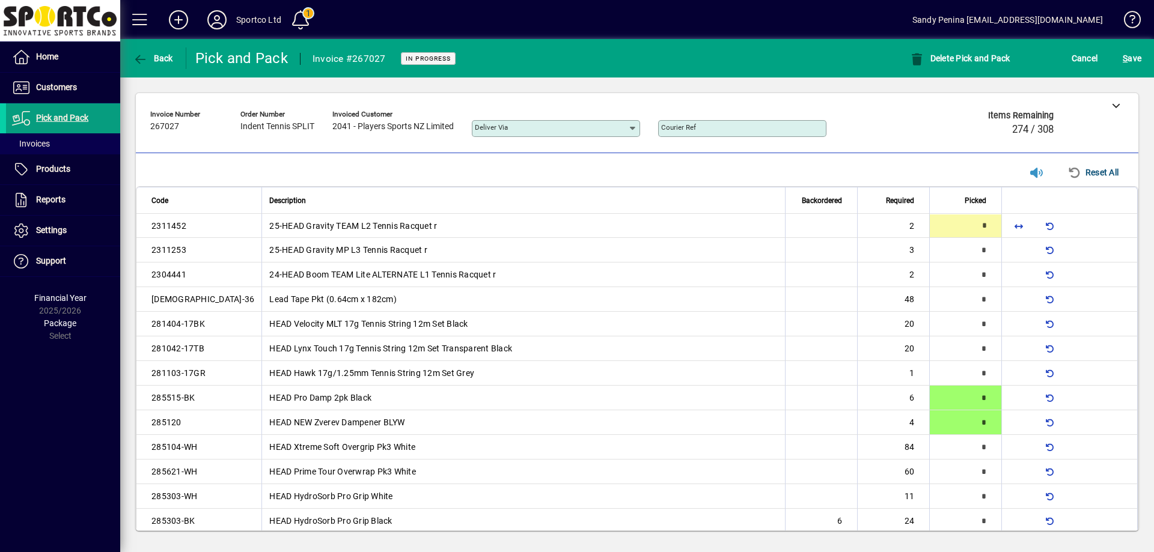
type input "*"
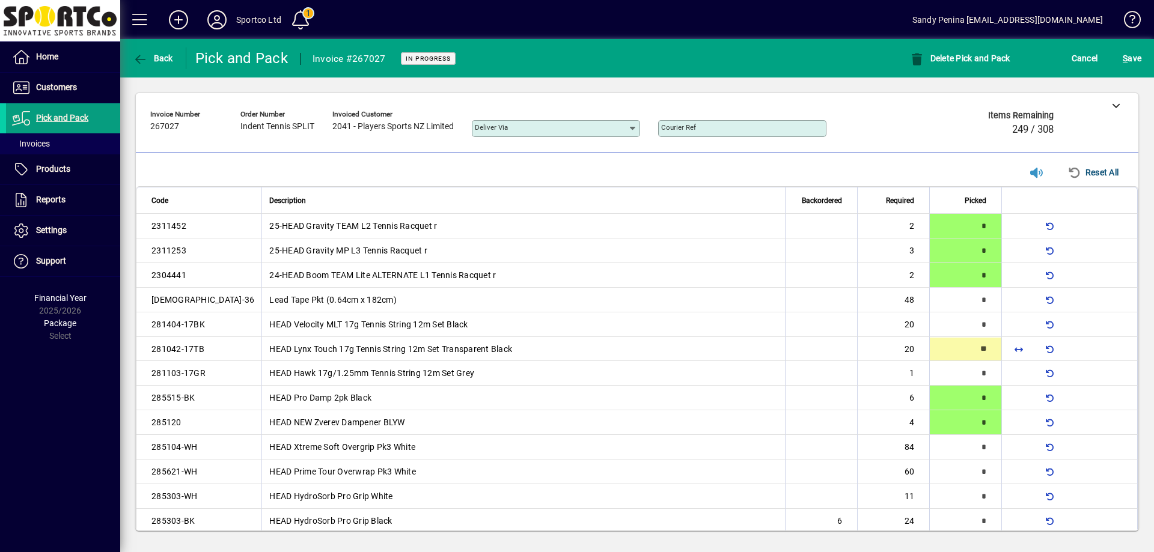
type input "**"
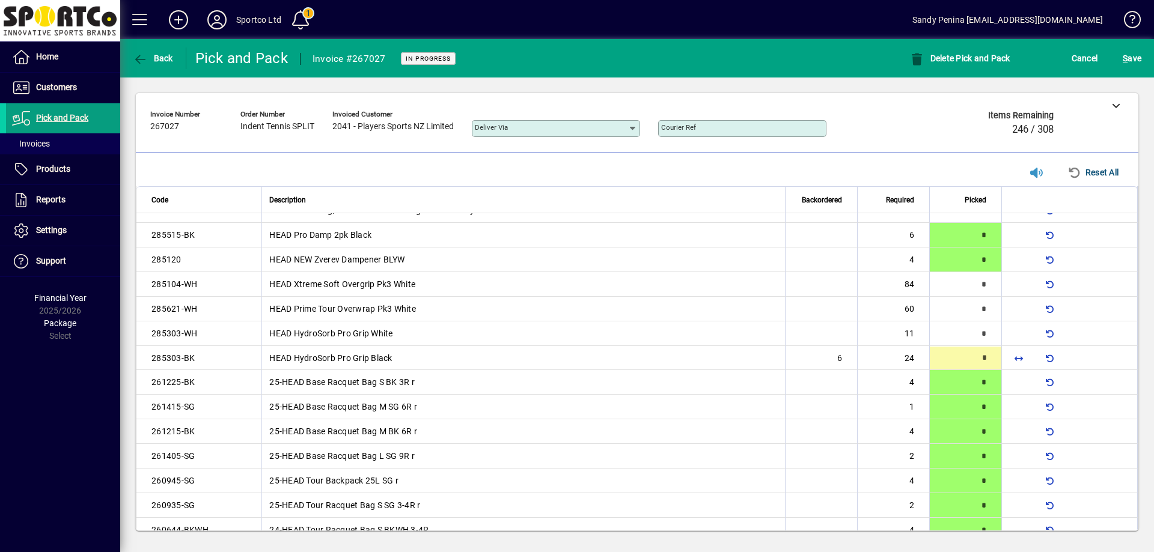
scroll to position [165, 0]
type input "**"
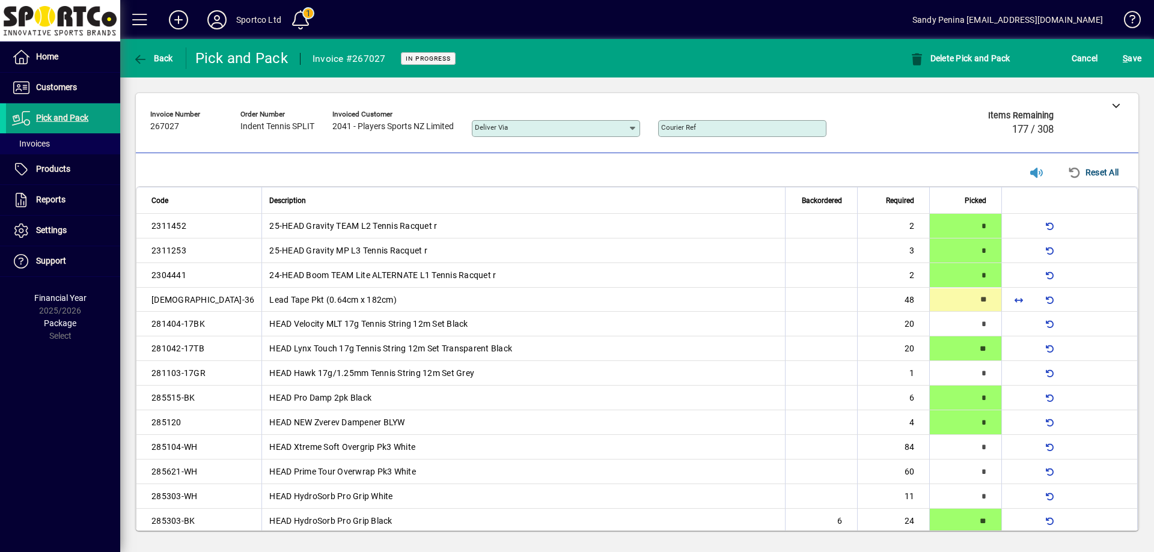
type input "**"
type input "*"
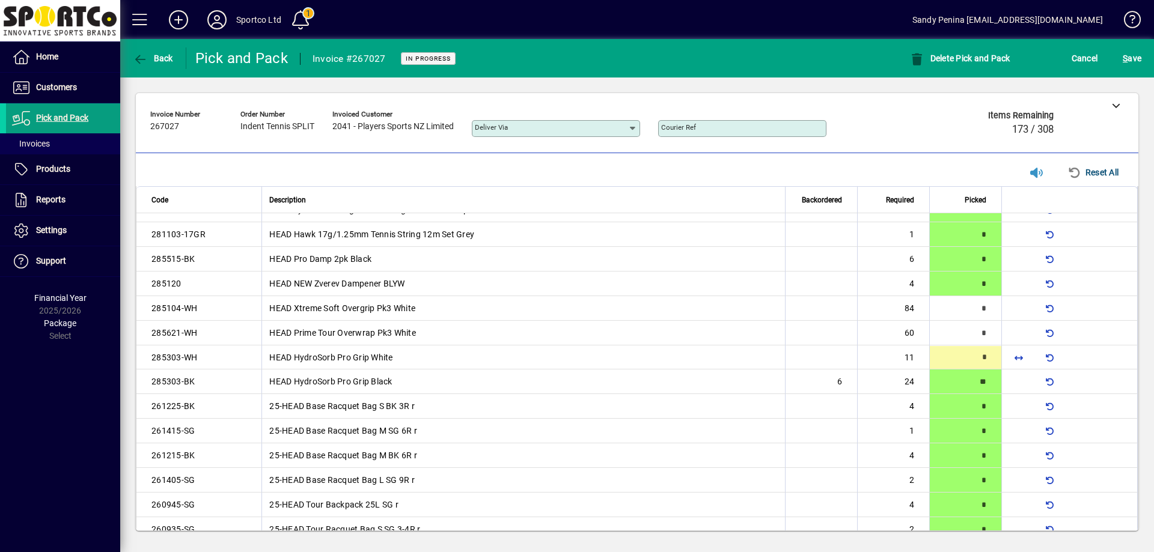
scroll to position [140, 0]
type input "**"
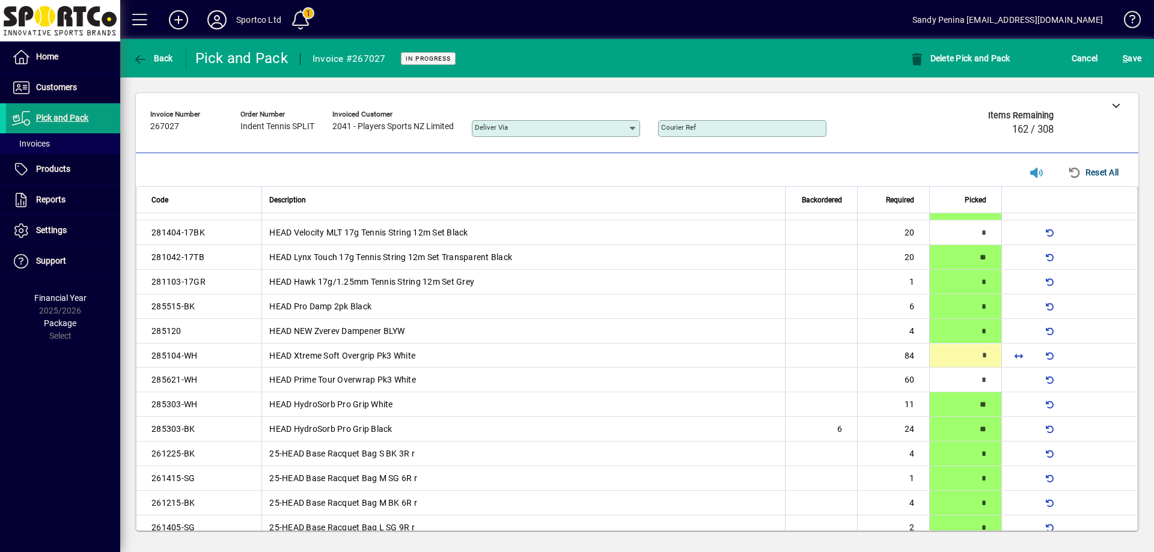
scroll to position [91, 0]
type input "**"
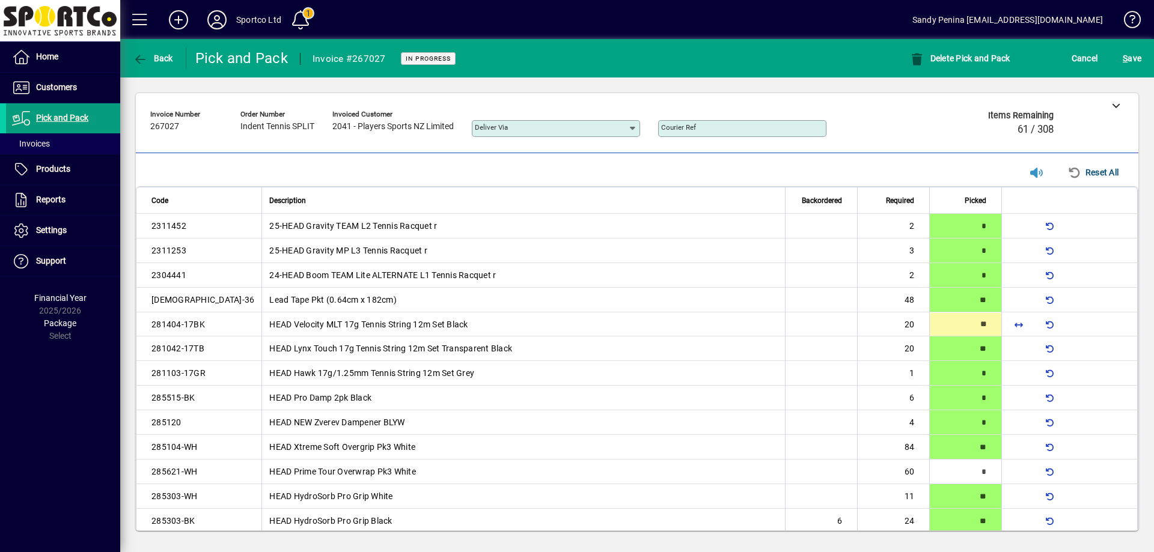
type input "**"
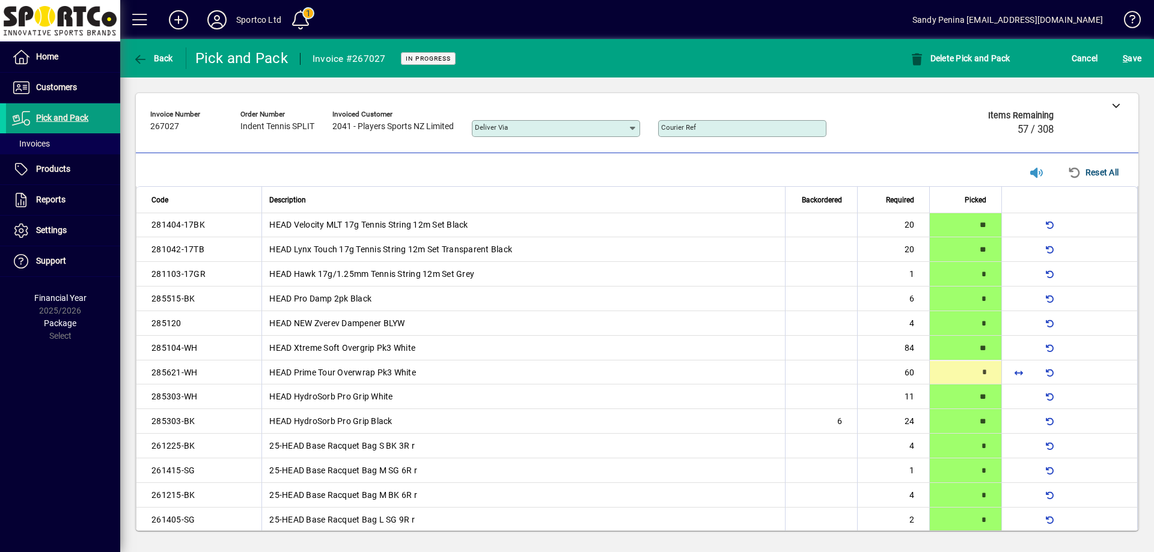
scroll to position [115, 0]
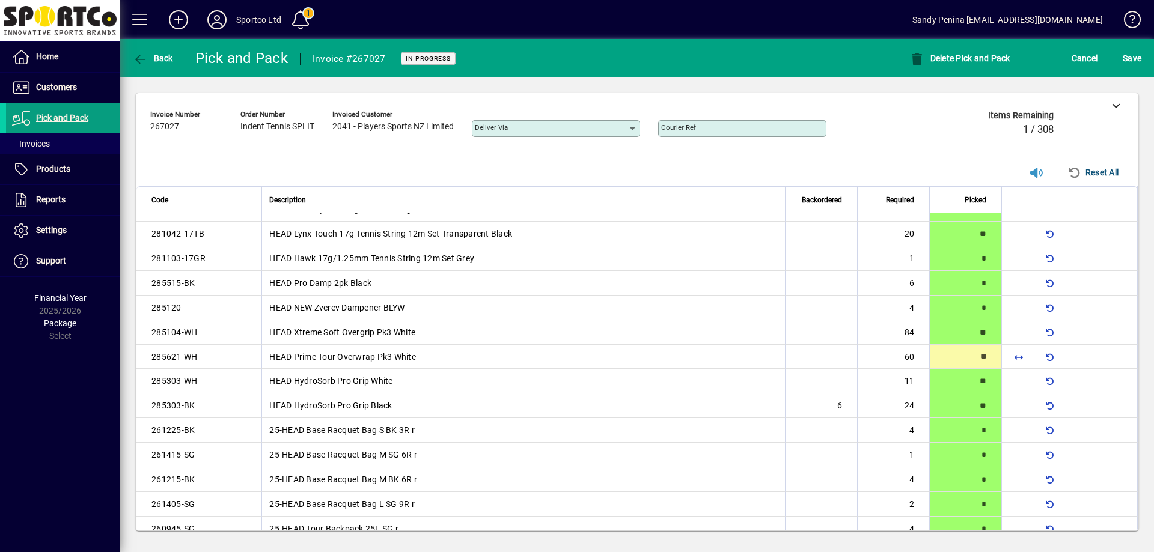
type input "**"
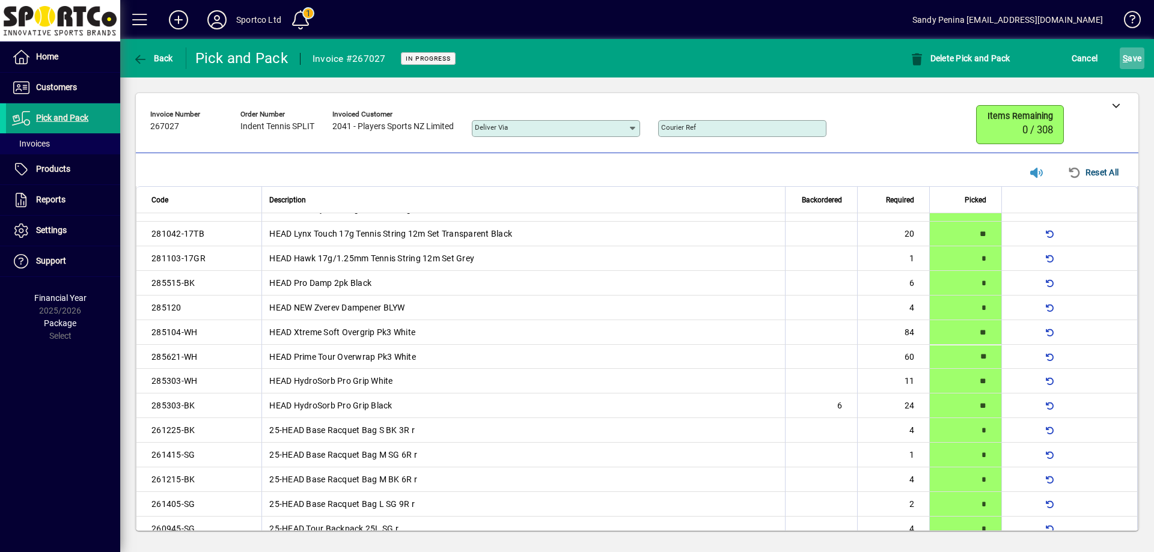
click at [1135, 53] on span "S ave" at bounding box center [1131, 58] width 19 height 19
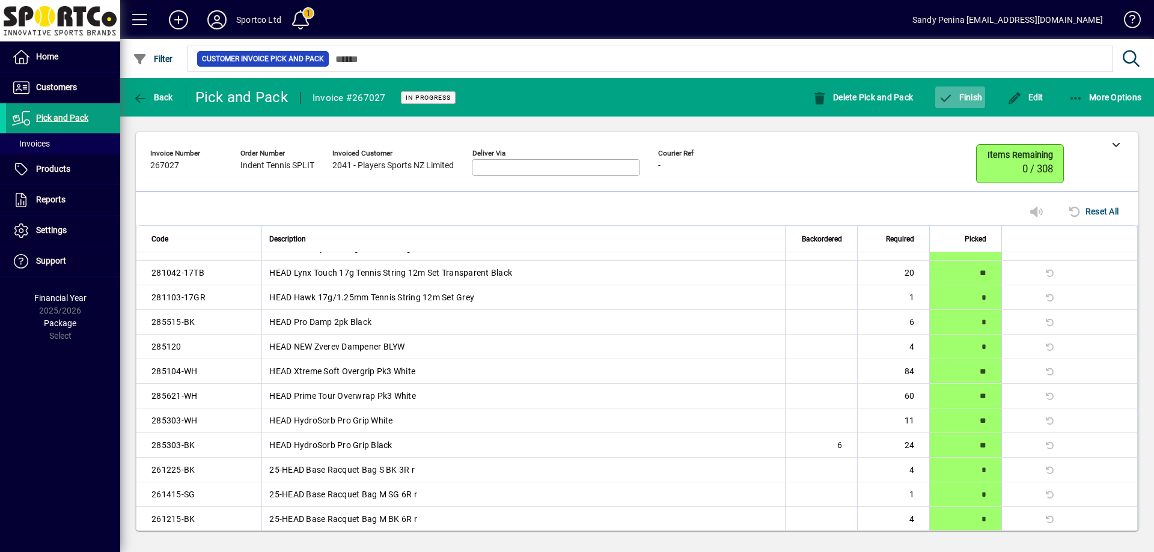
click at [956, 101] on span "Finish" at bounding box center [960, 98] width 44 height 10
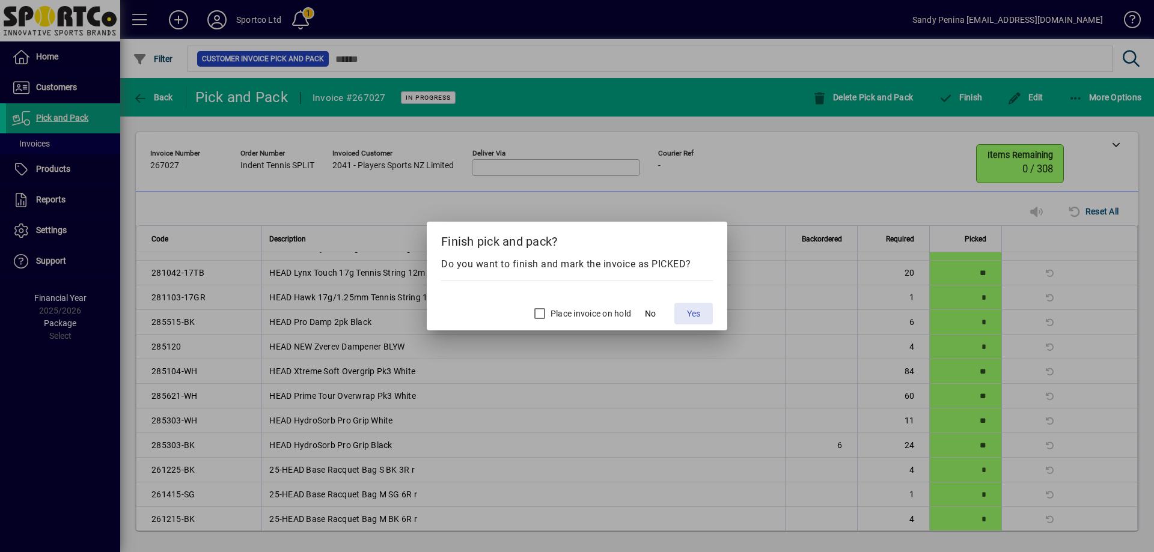
click at [701, 308] on span at bounding box center [693, 313] width 38 height 29
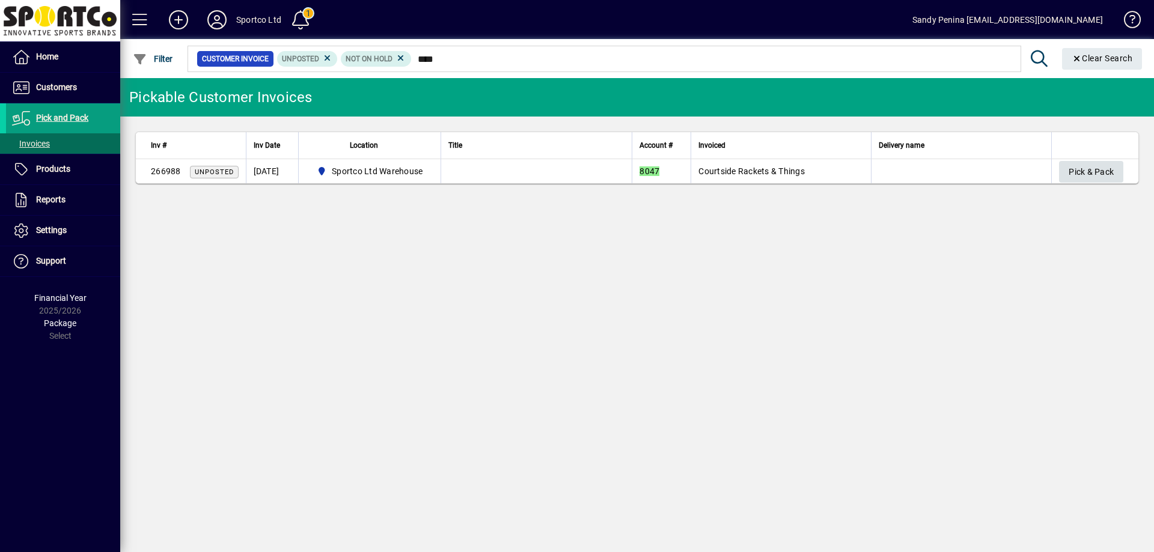
type input "****"
click at [1068, 163] on span "Pick & Pack" at bounding box center [1090, 172] width 45 height 20
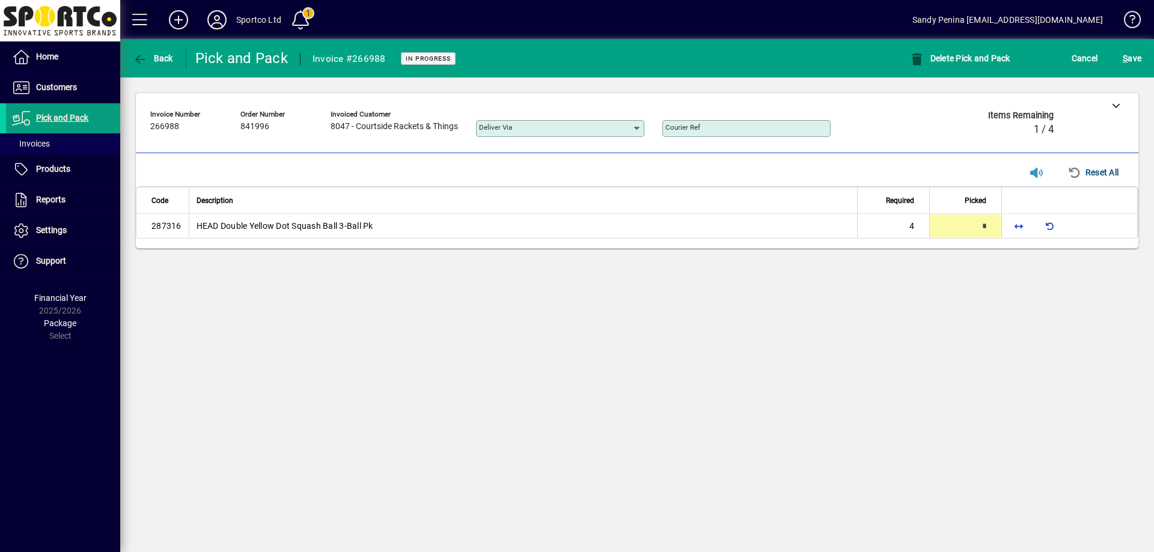
type input "*"
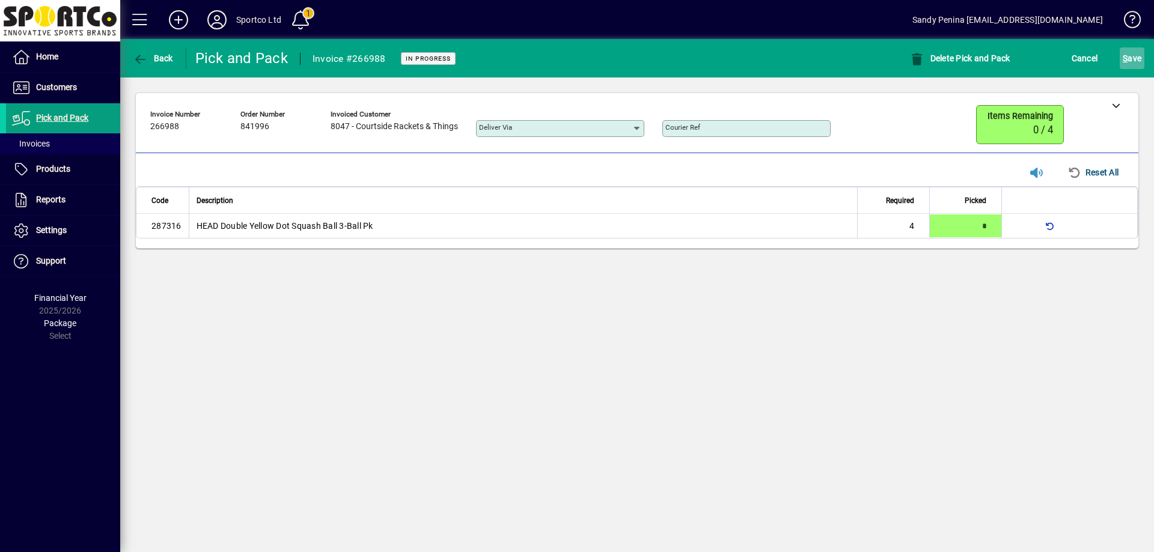
click at [1131, 46] on span "submit" at bounding box center [1131, 58] width 25 height 29
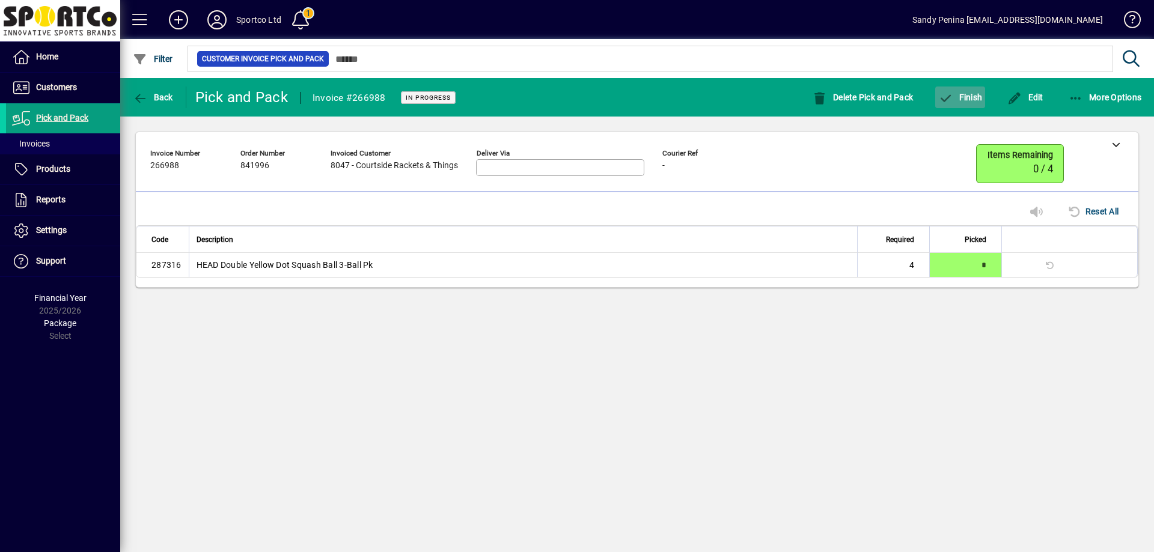
click at [958, 99] on span "Finish" at bounding box center [960, 98] width 44 height 10
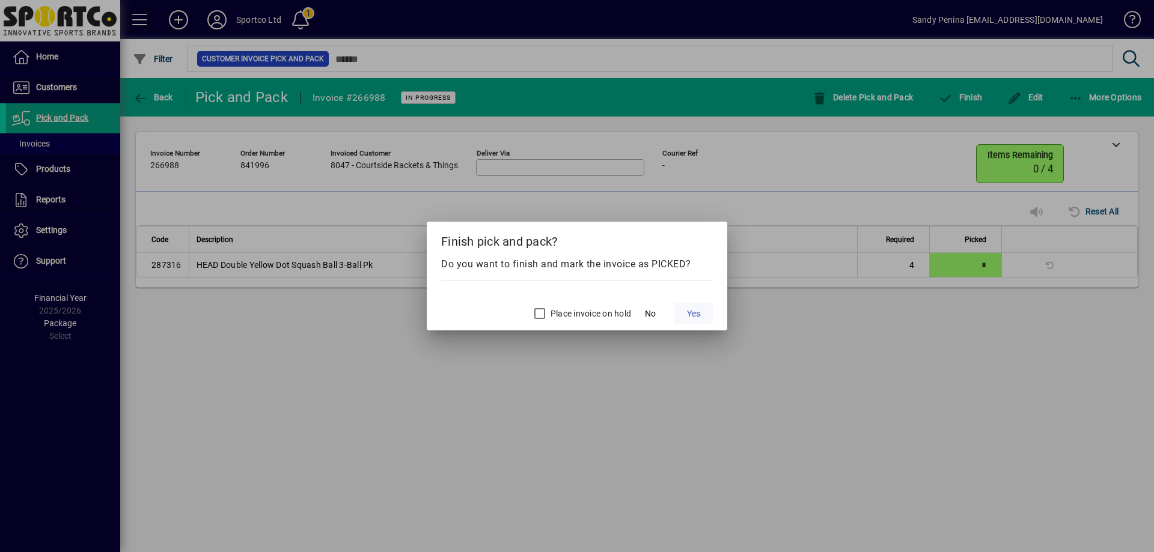
click at [704, 312] on span at bounding box center [693, 313] width 38 height 29
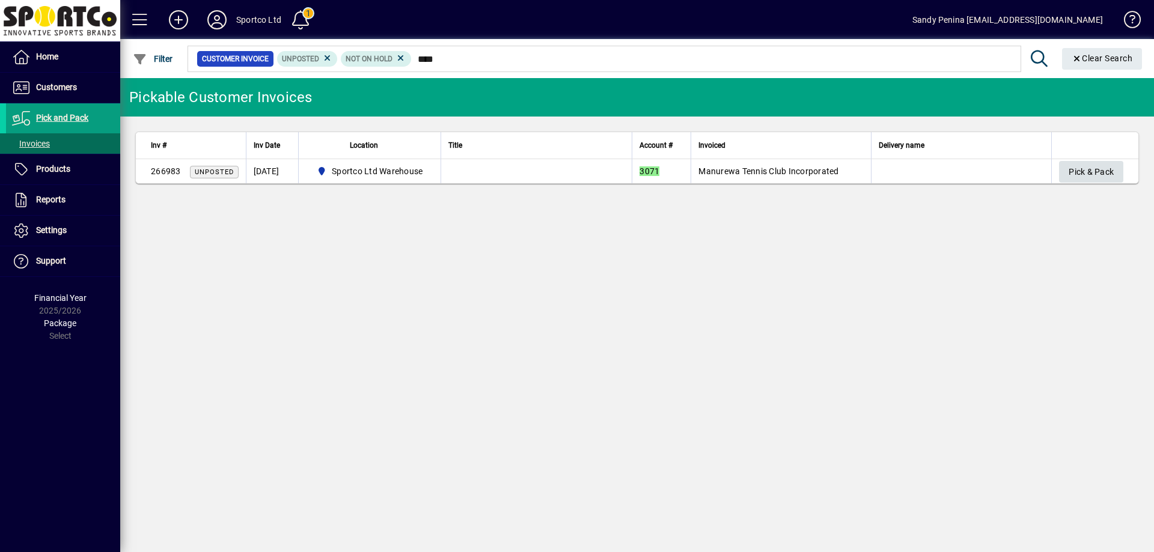
type input "****"
click at [1069, 174] on span "Pick & Pack" at bounding box center [1090, 172] width 45 height 20
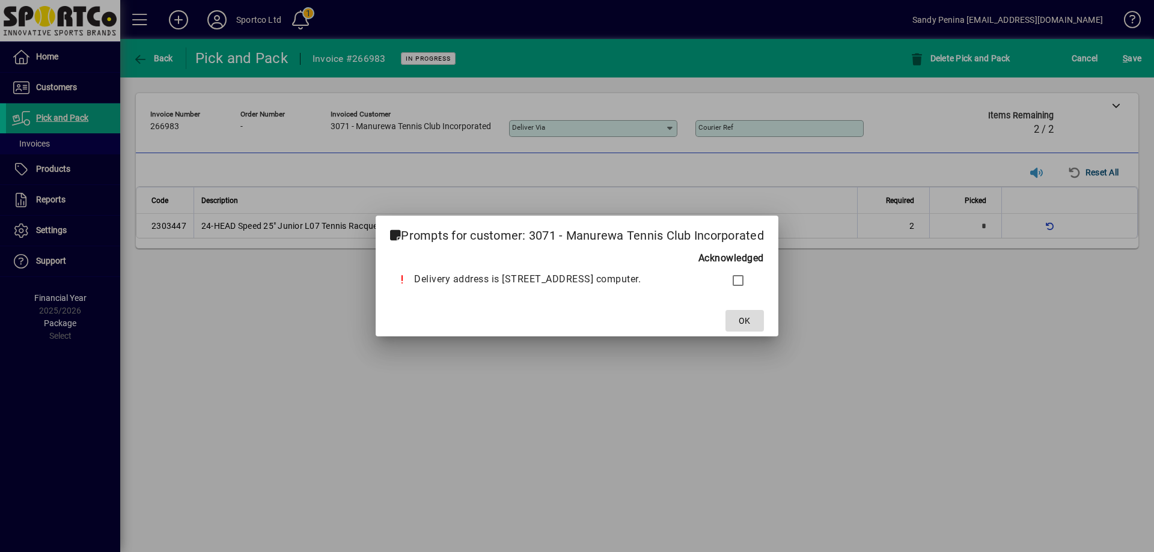
click at [750, 320] on span "OK" at bounding box center [743, 321] width 11 height 13
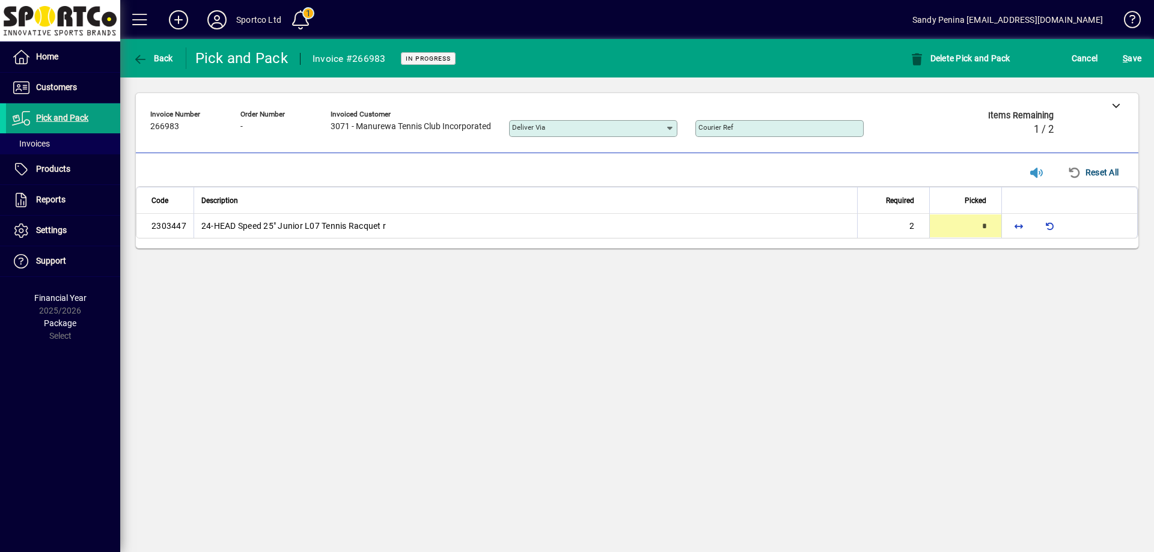
type input "*"
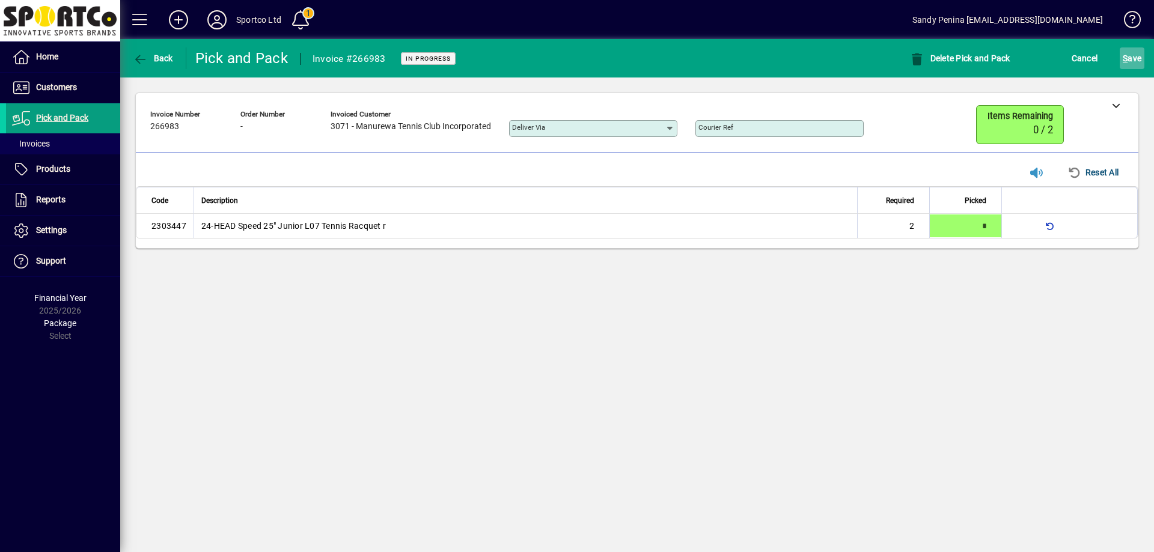
click at [1136, 53] on span "S ave" at bounding box center [1131, 58] width 19 height 19
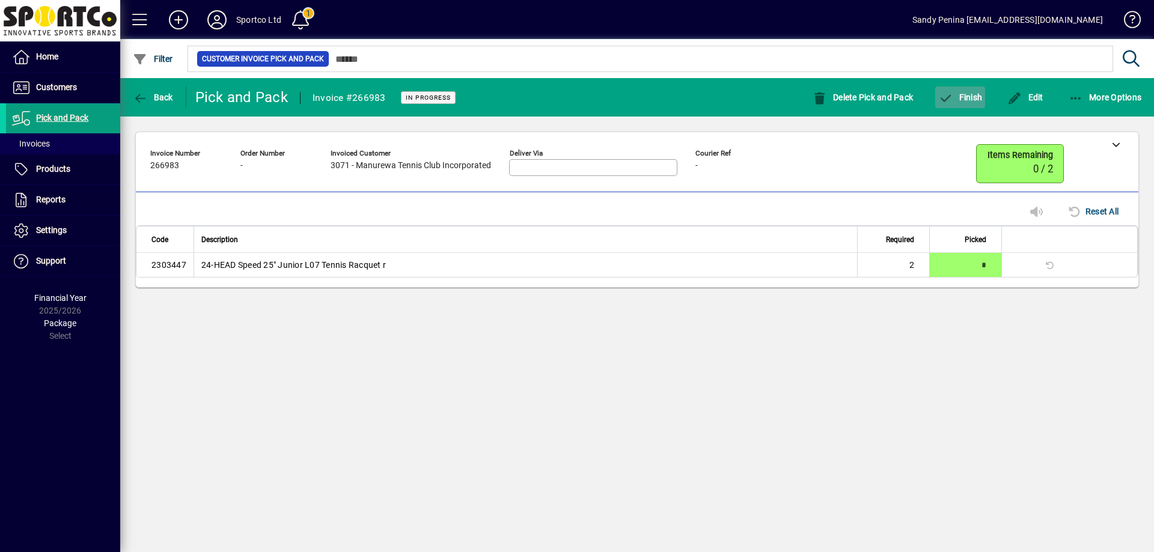
click at [956, 101] on span "Finish" at bounding box center [960, 98] width 44 height 10
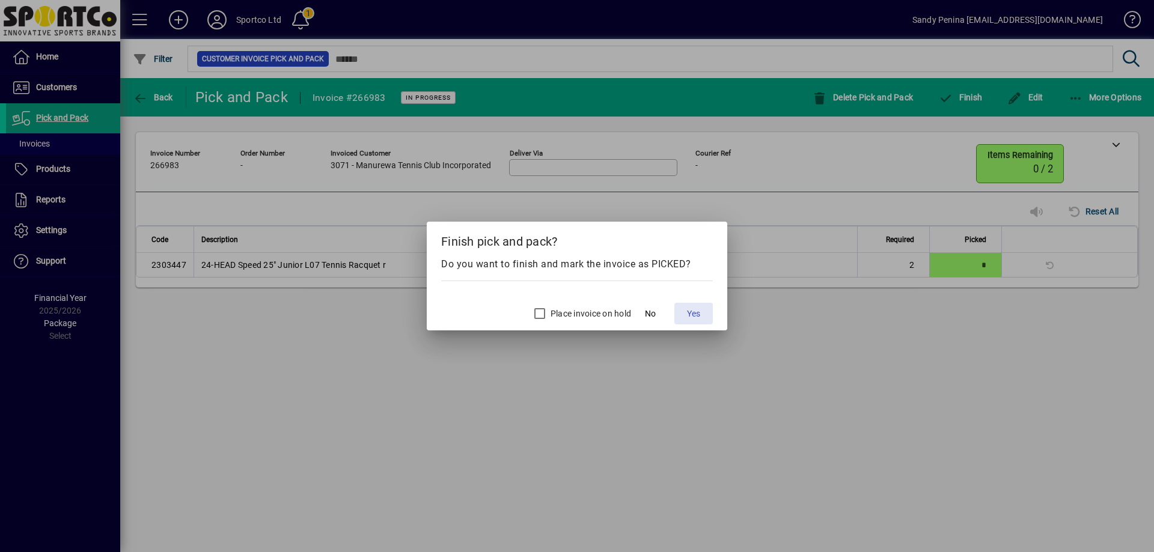
click at [699, 314] on span "Yes" at bounding box center [693, 314] width 13 height 13
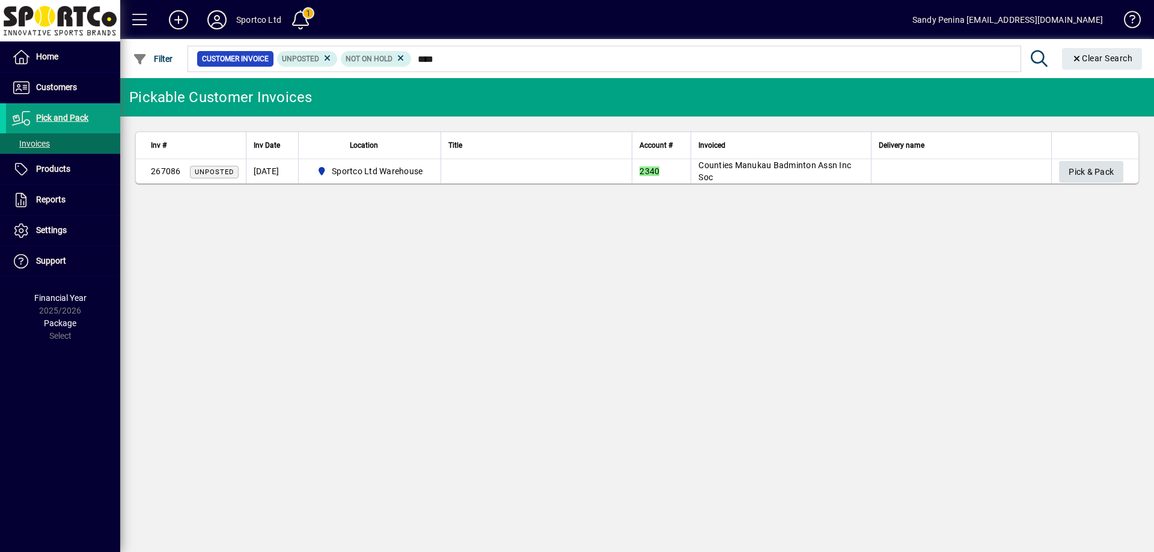
type input "****"
click at [1081, 170] on span "Pick & Pack" at bounding box center [1090, 172] width 45 height 20
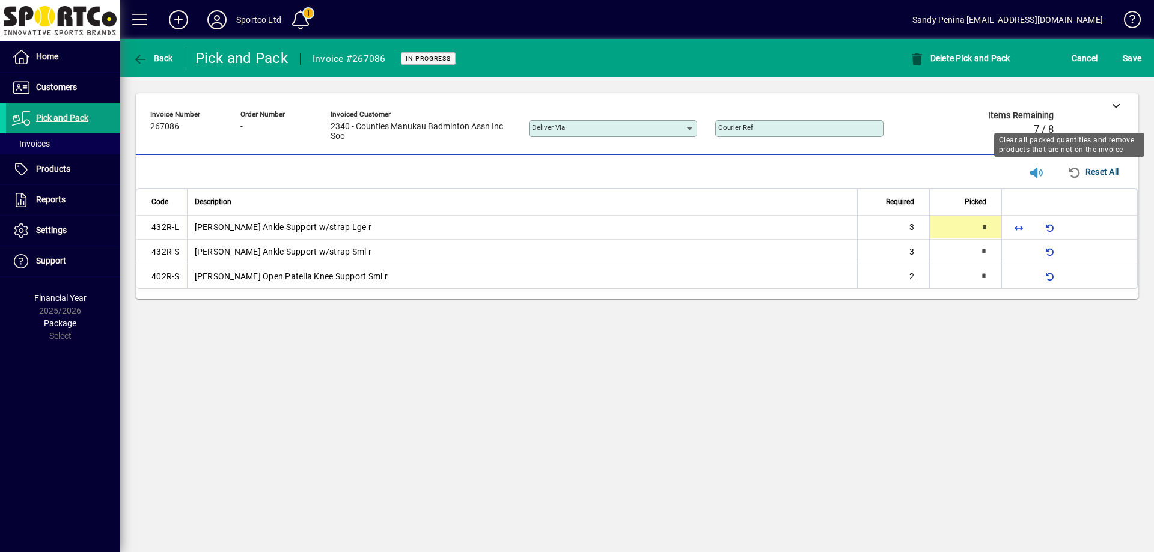
type input "*"
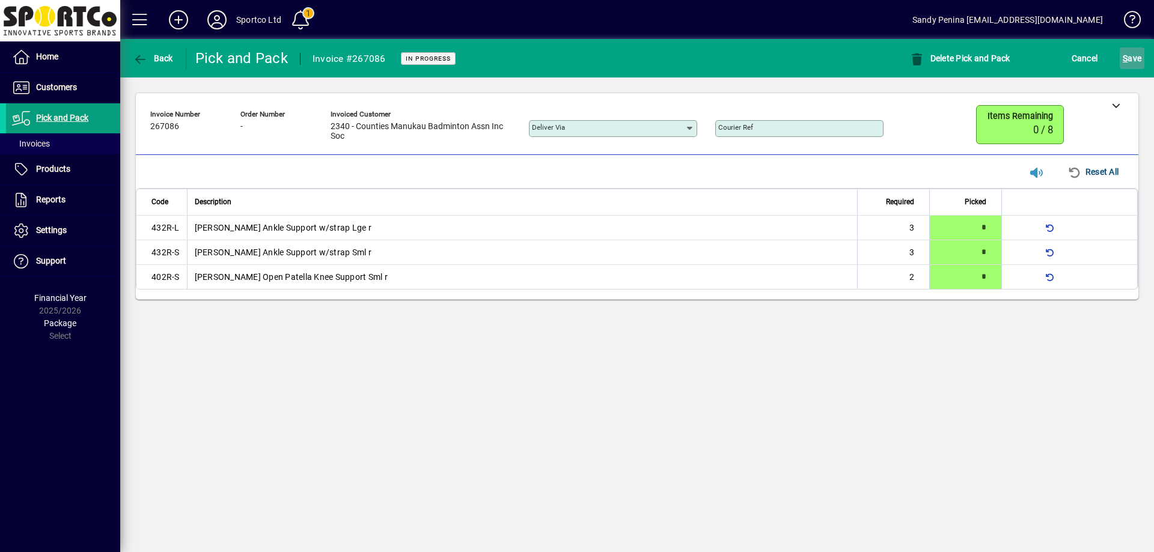
click at [1128, 67] on span "S ave" at bounding box center [1131, 58] width 19 height 19
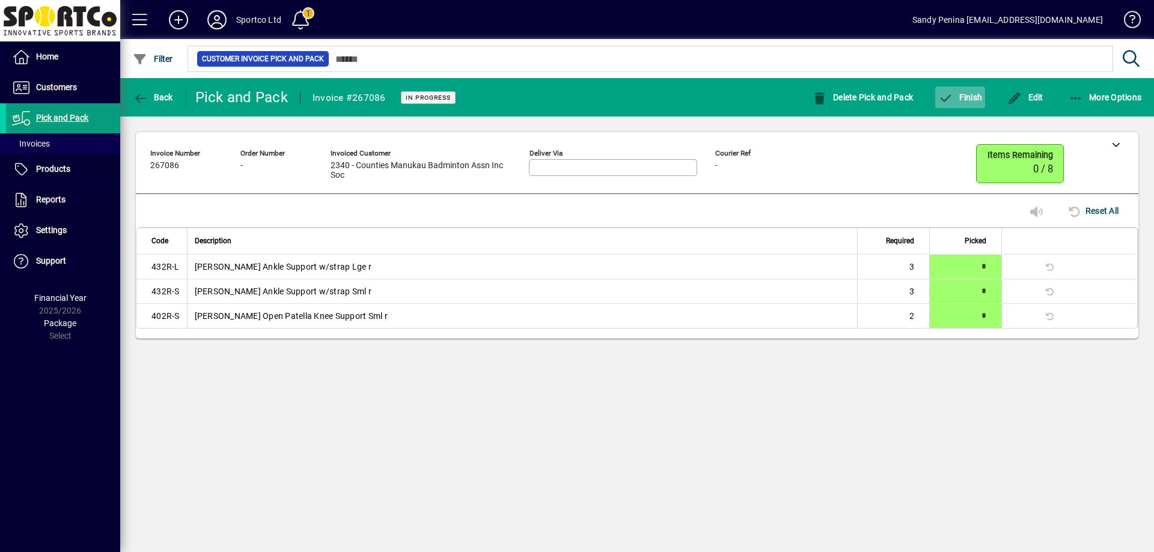
click at [954, 105] on span "button" at bounding box center [960, 97] width 50 height 29
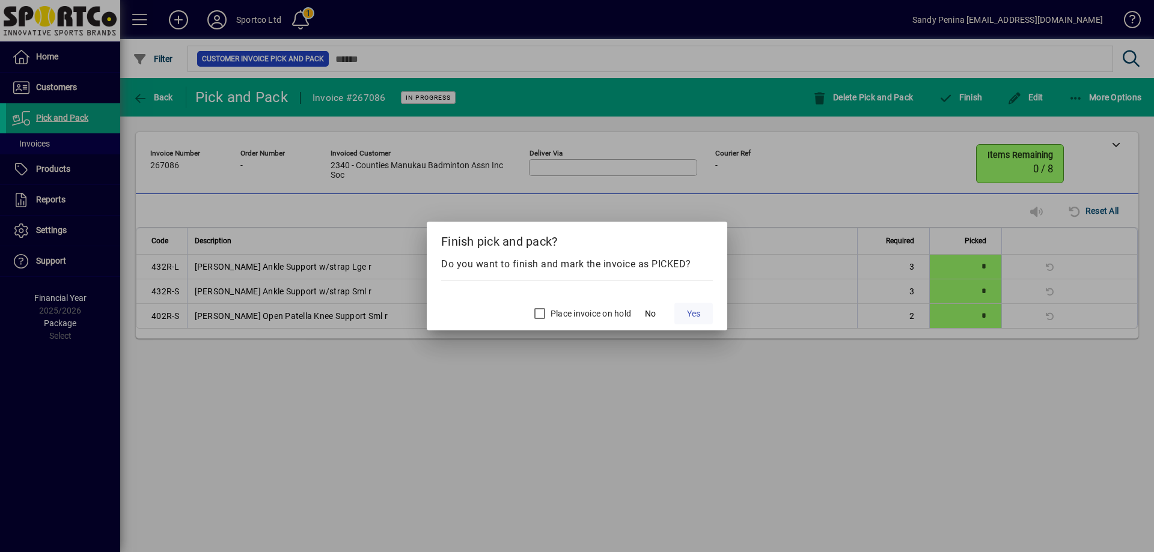
click at [696, 310] on span "Yes" at bounding box center [693, 314] width 13 height 13
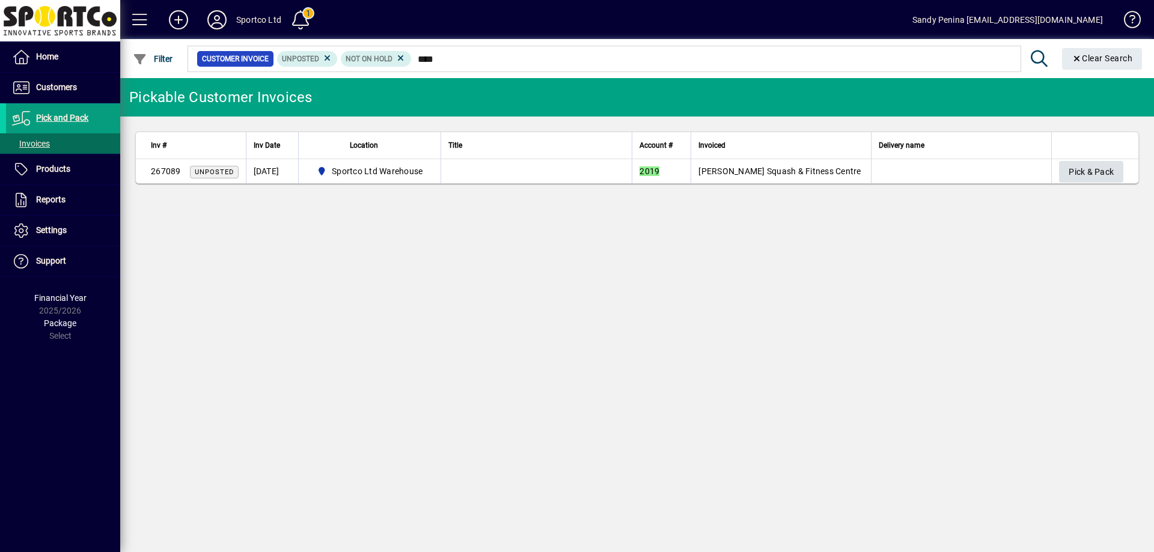
type input "****"
click at [1096, 173] on span "Pick & Pack" at bounding box center [1090, 172] width 45 height 20
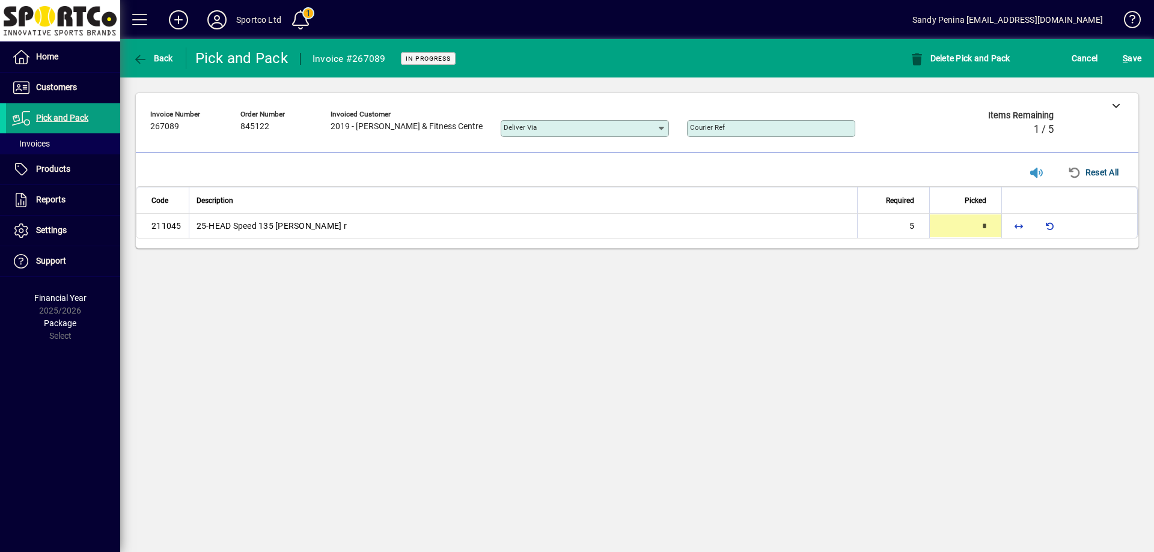
type input "*"
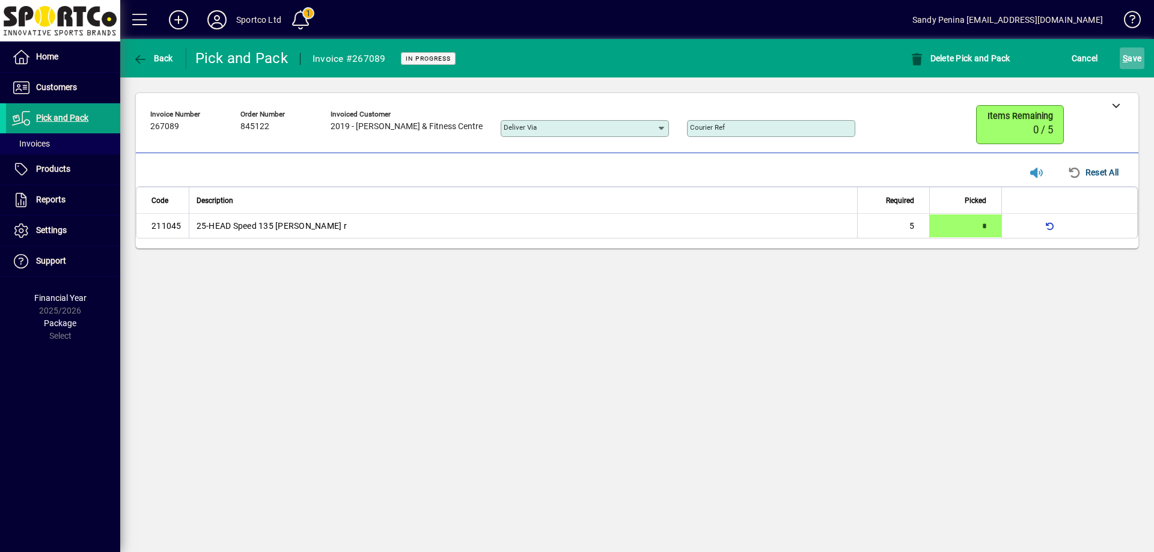
click at [1130, 58] on span "S ave" at bounding box center [1131, 58] width 19 height 19
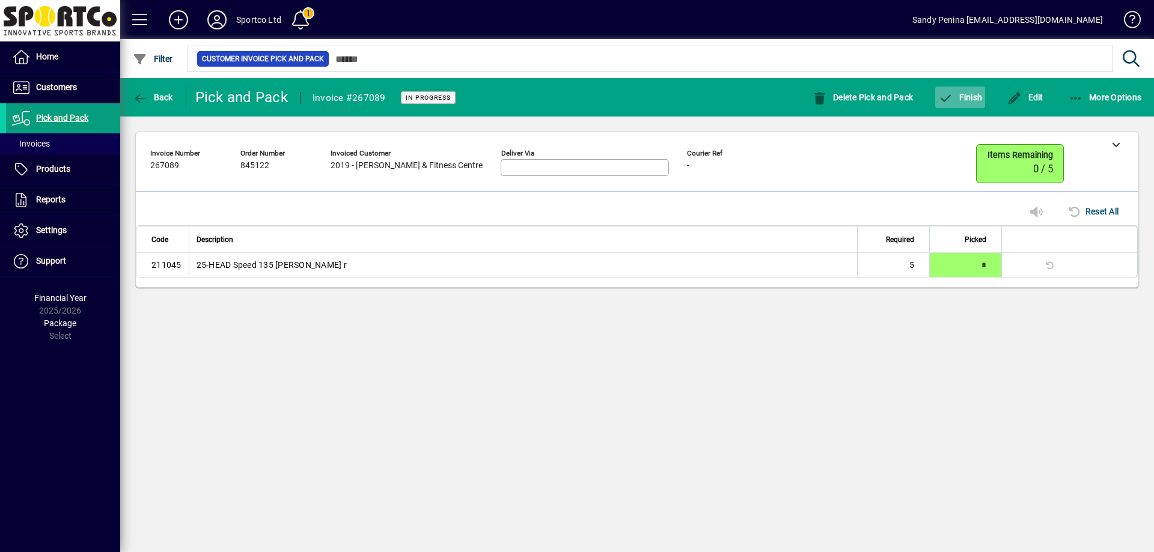
click at [972, 100] on span "Finish" at bounding box center [960, 98] width 44 height 10
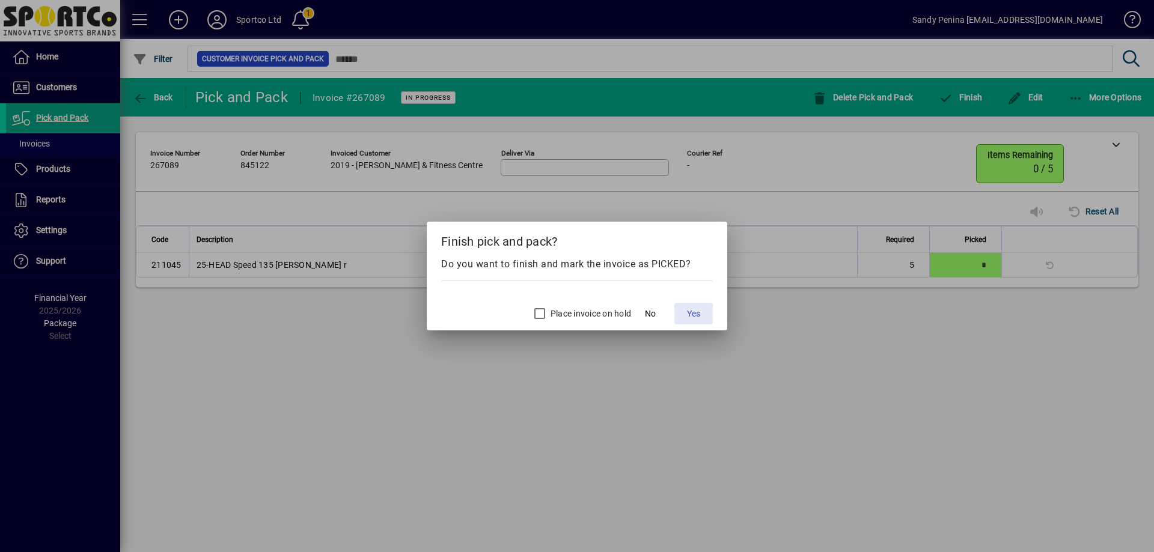
click at [690, 313] on span "Yes" at bounding box center [693, 314] width 13 height 13
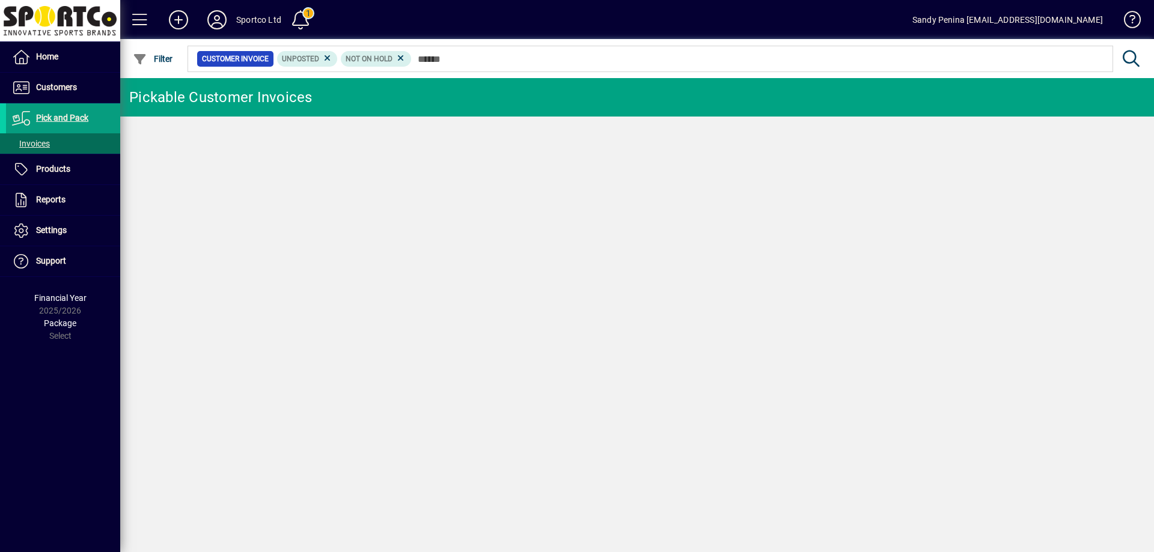
click at [796, 56] on input "text" at bounding box center [758, 58] width 692 height 17
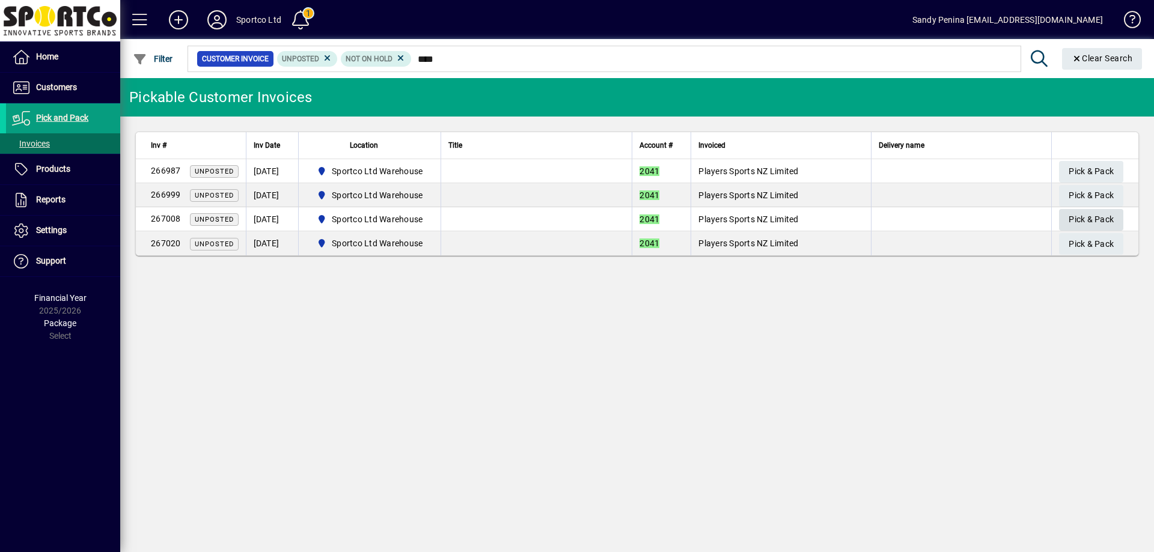
type input "****"
click at [1073, 217] on span "Pick & Pack" at bounding box center [1090, 220] width 45 height 20
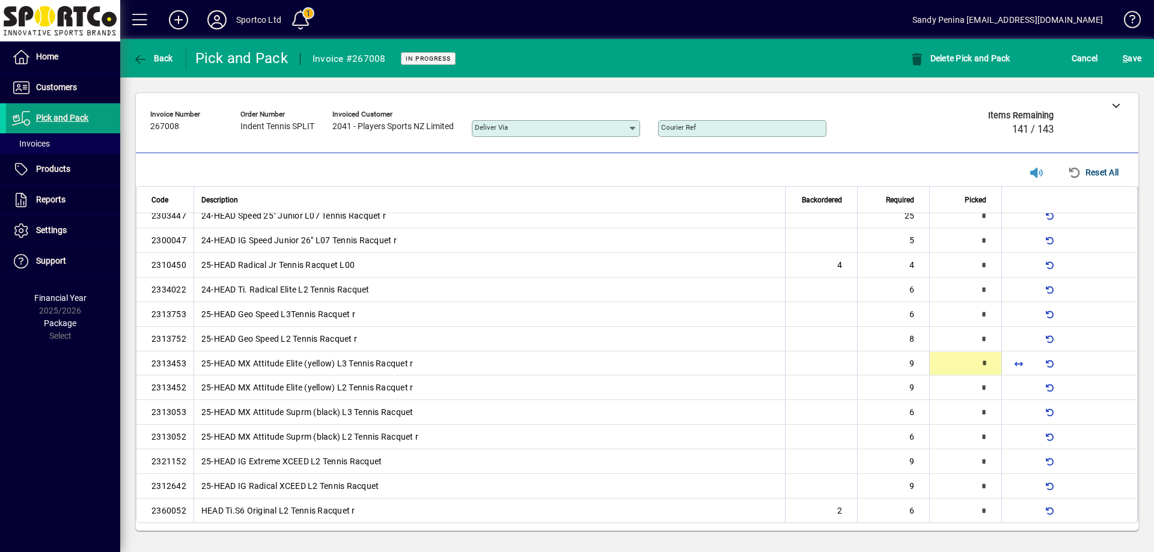
scroll to position [62, 0]
type input "*"
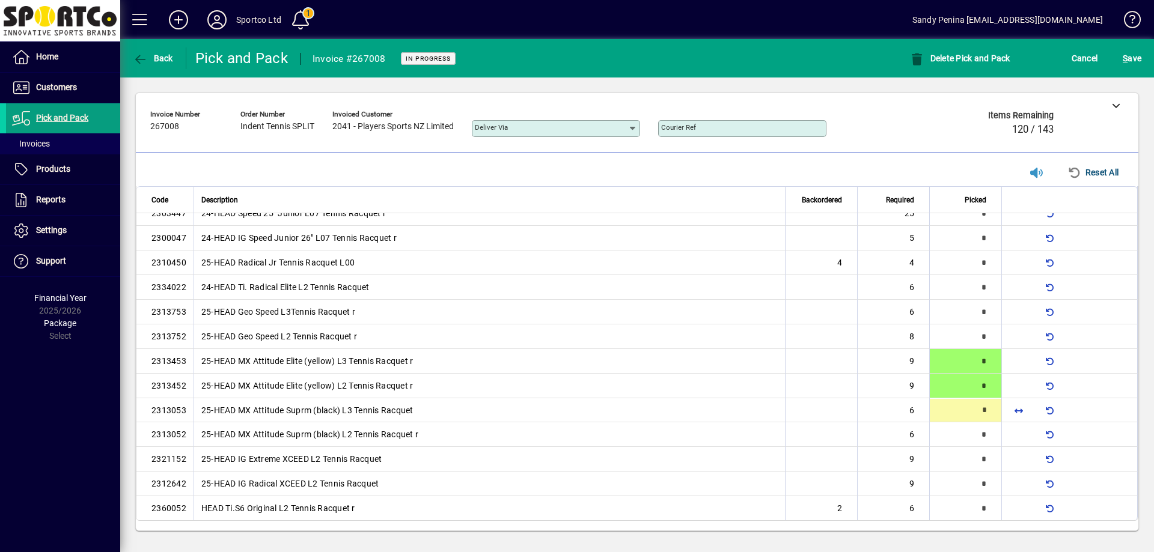
type input "*"
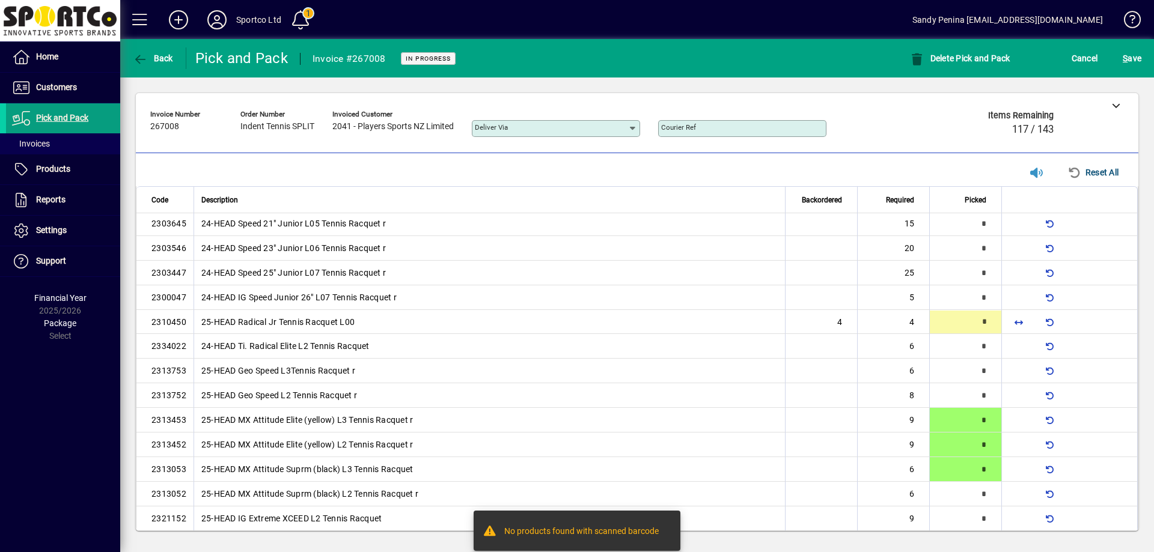
scroll to position [0, 0]
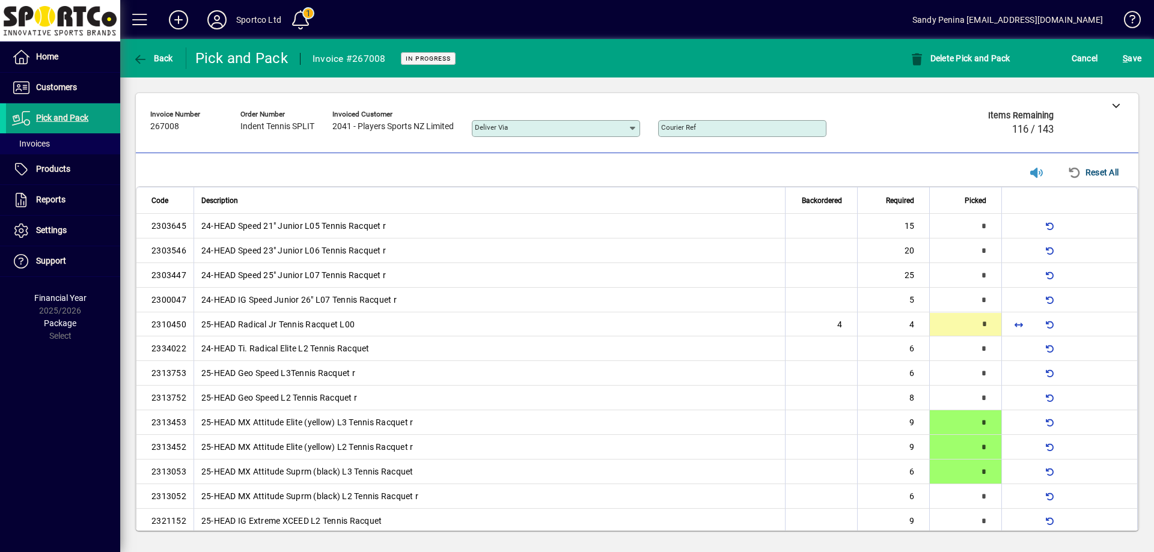
type input "*"
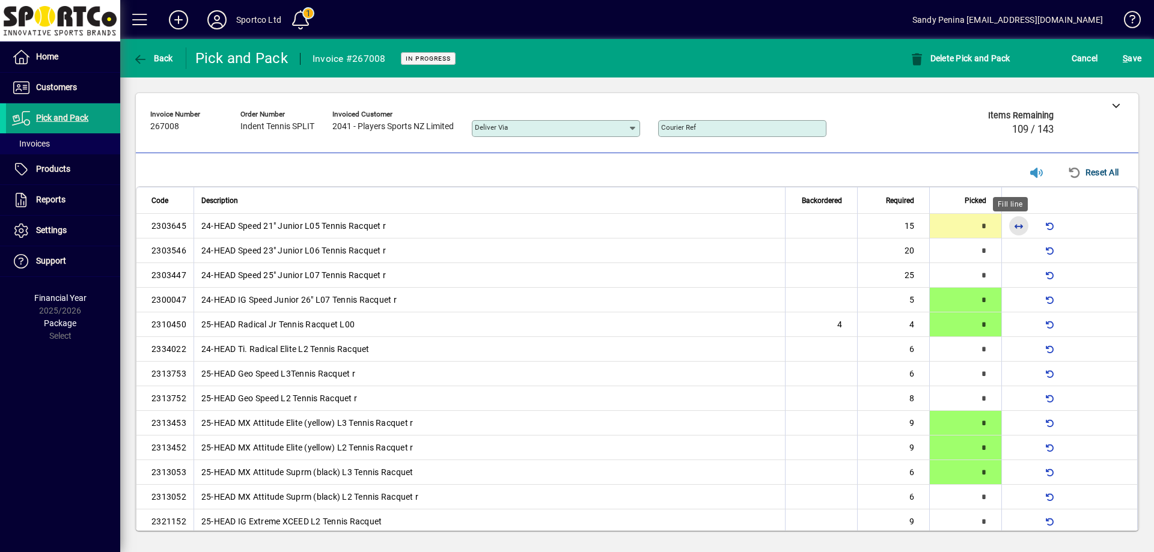
click at [1012, 221] on span "button" at bounding box center [1018, 226] width 29 height 29
type input "**"
click at [1010, 249] on span "button" at bounding box center [1018, 250] width 29 height 29
type input "**"
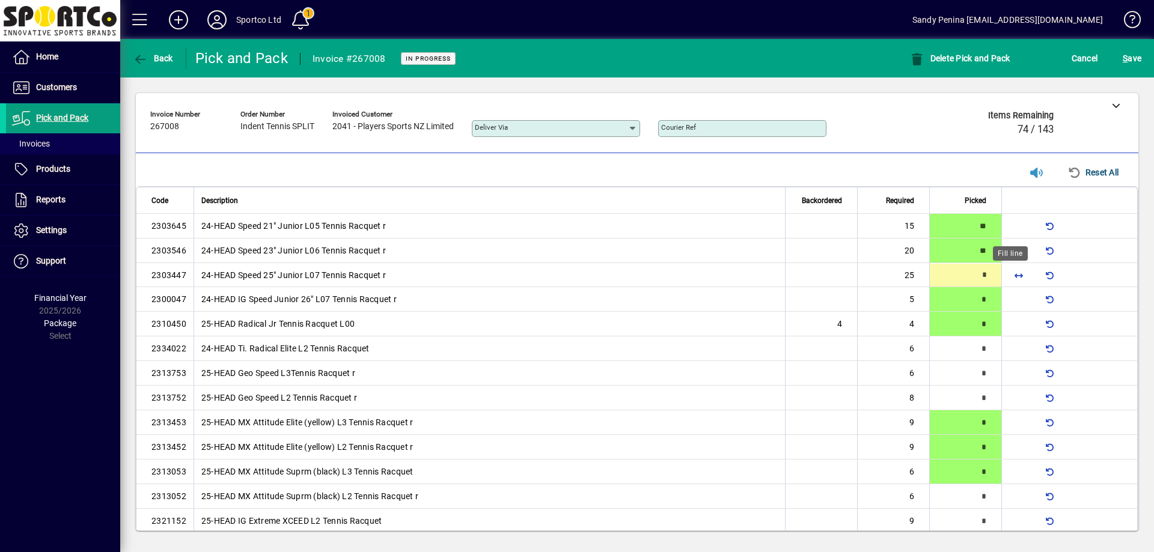
click at [1014, 279] on span "button" at bounding box center [1018, 275] width 29 height 29
type input "**"
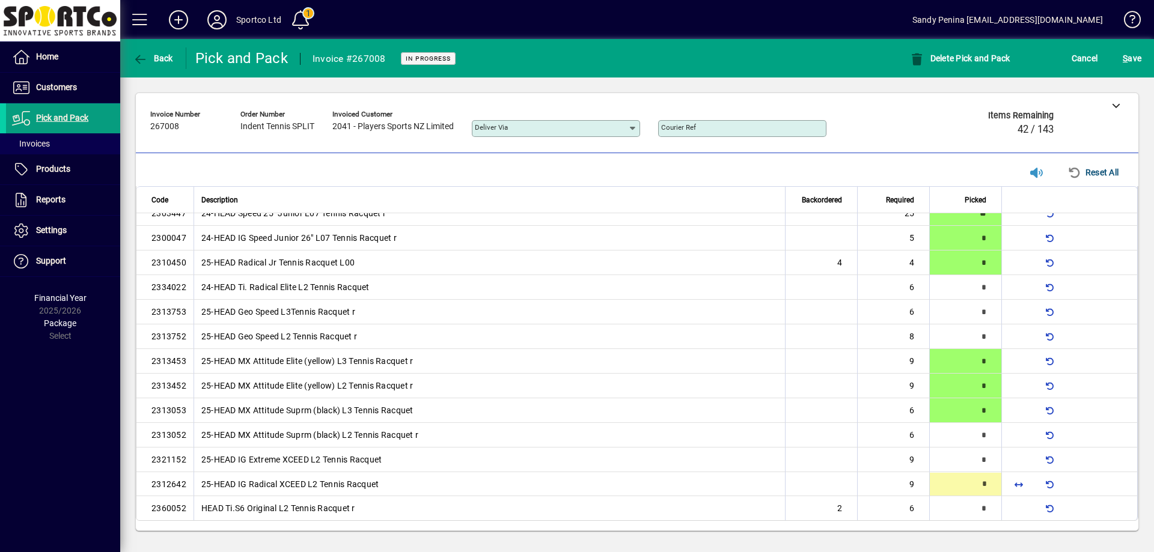
type input "*"
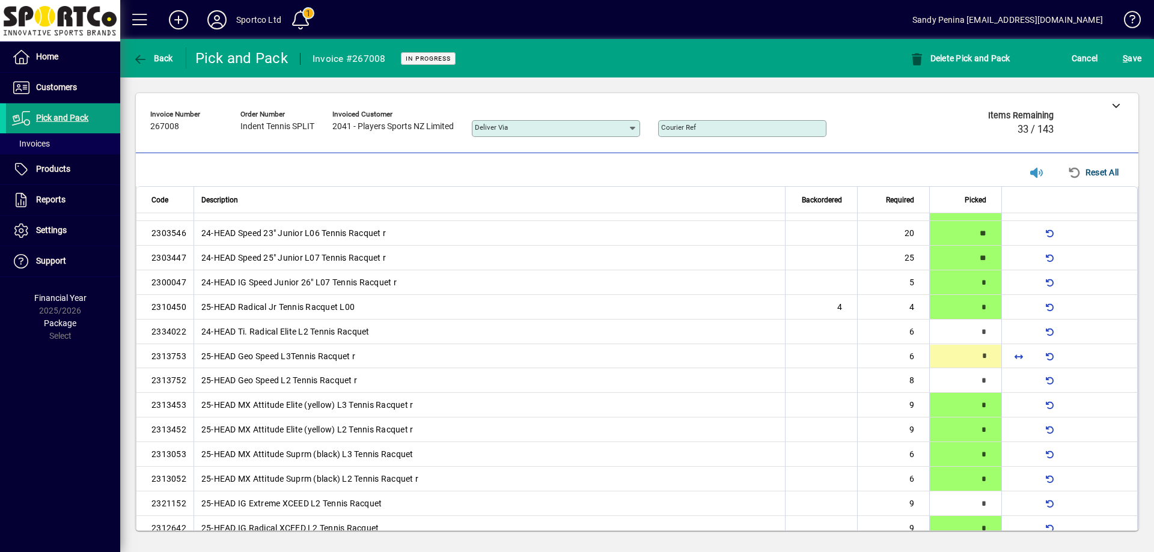
scroll to position [17, 0]
type input "*"
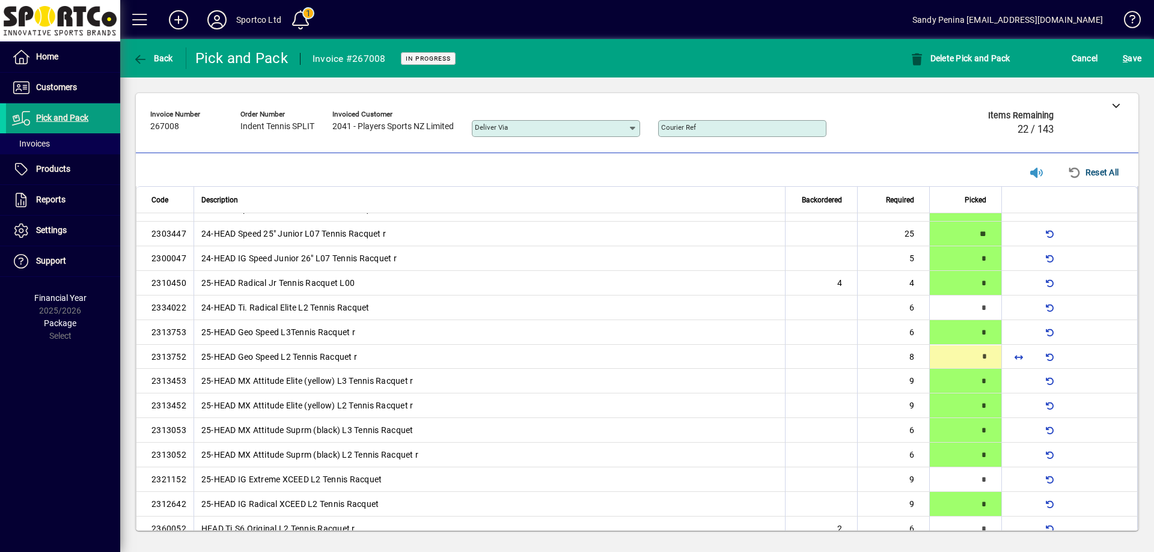
type input "*"
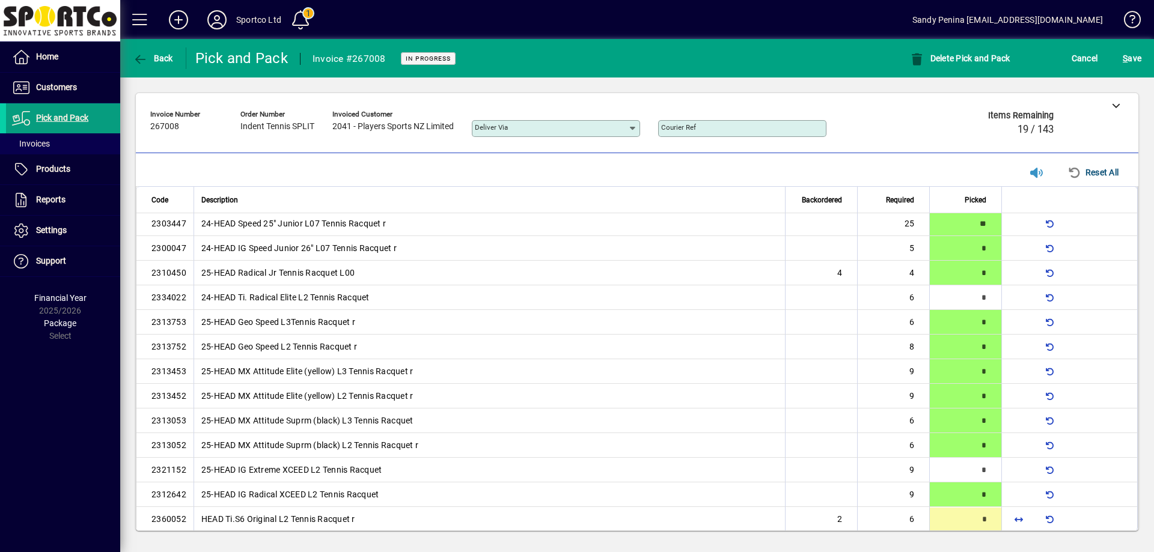
scroll to position [62, 0]
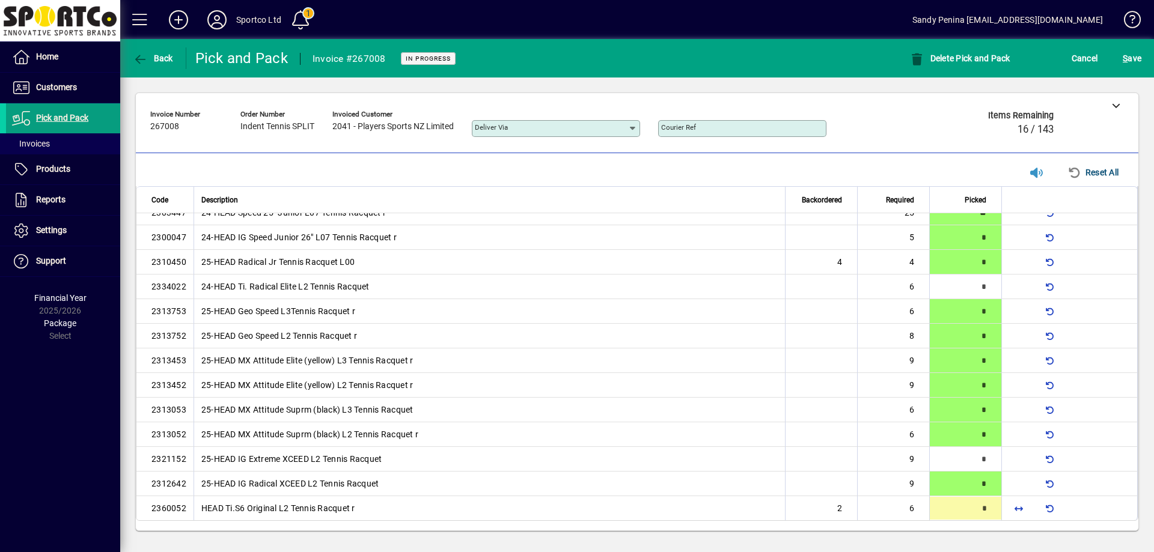
type input "*"
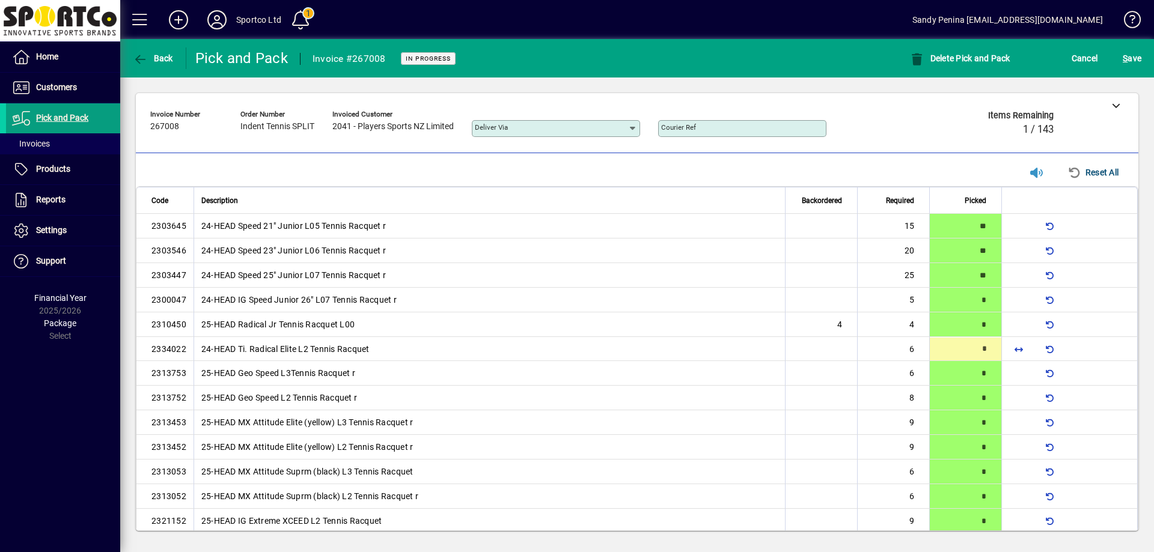
type input "*"
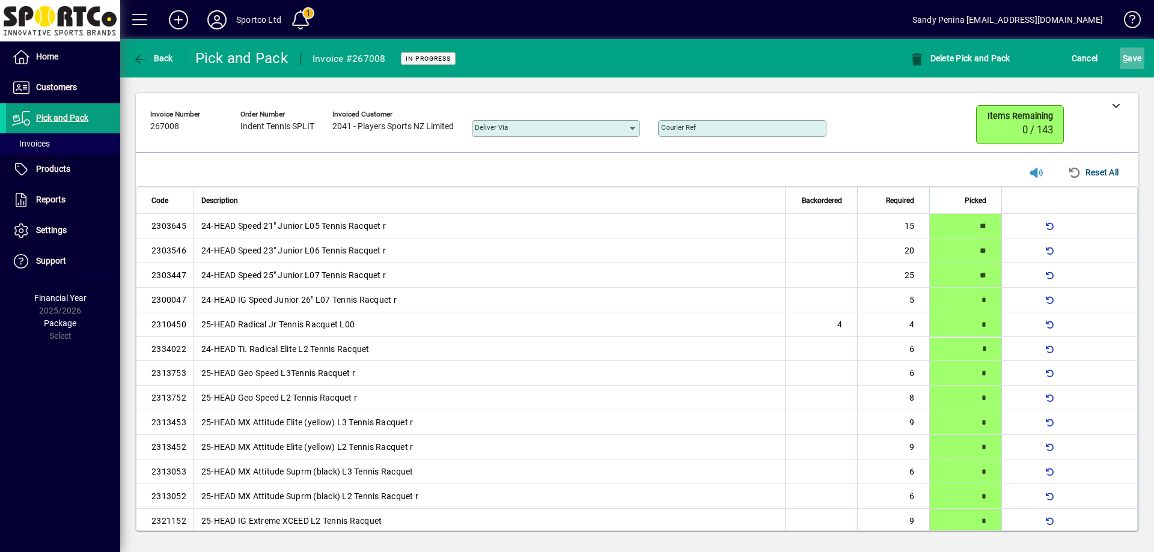
click at [1127, 53] on span "S" at bounding box center [1124, 58] width 5 height 10
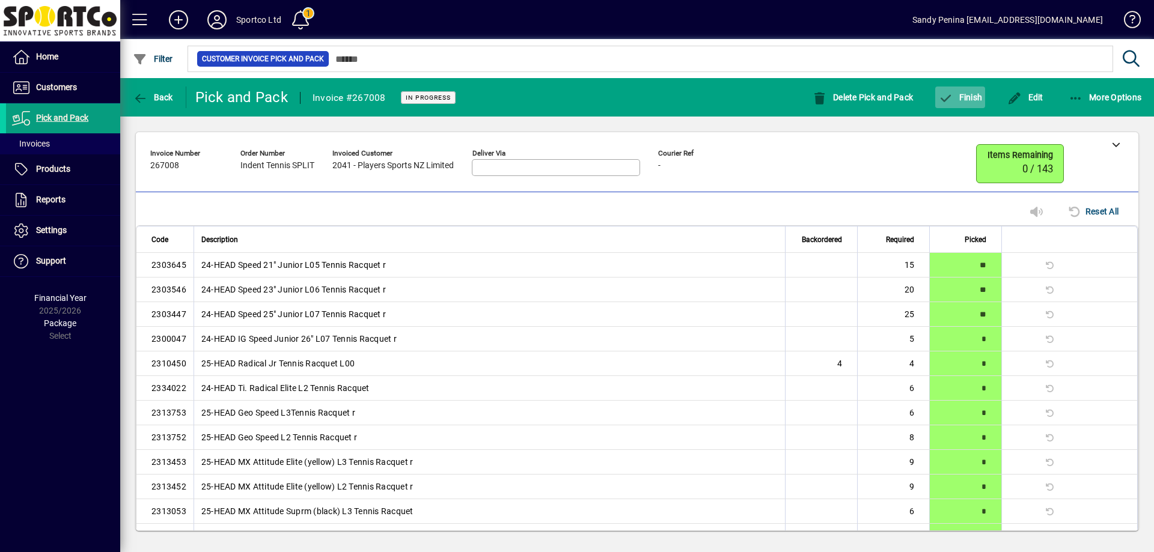
click at [954, 90] on span "button" at bounding box center [960, 97] width 50 height 29
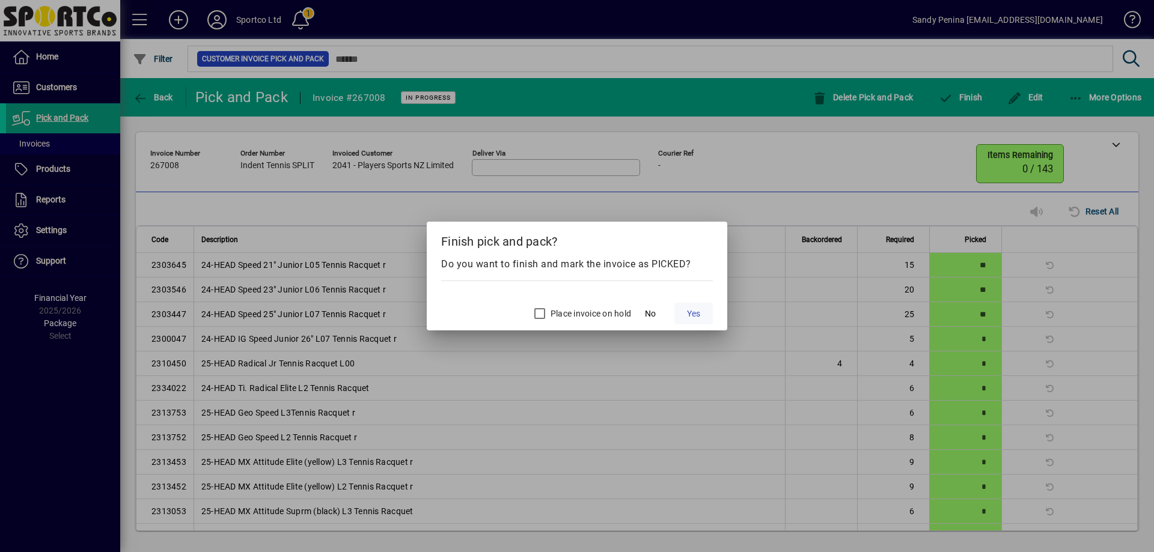
click at [687, 311] on span "Yes" at bounding box center [693, 314] width 13 height 13
